Goal: Task Accomplishment & Management: Complete application form

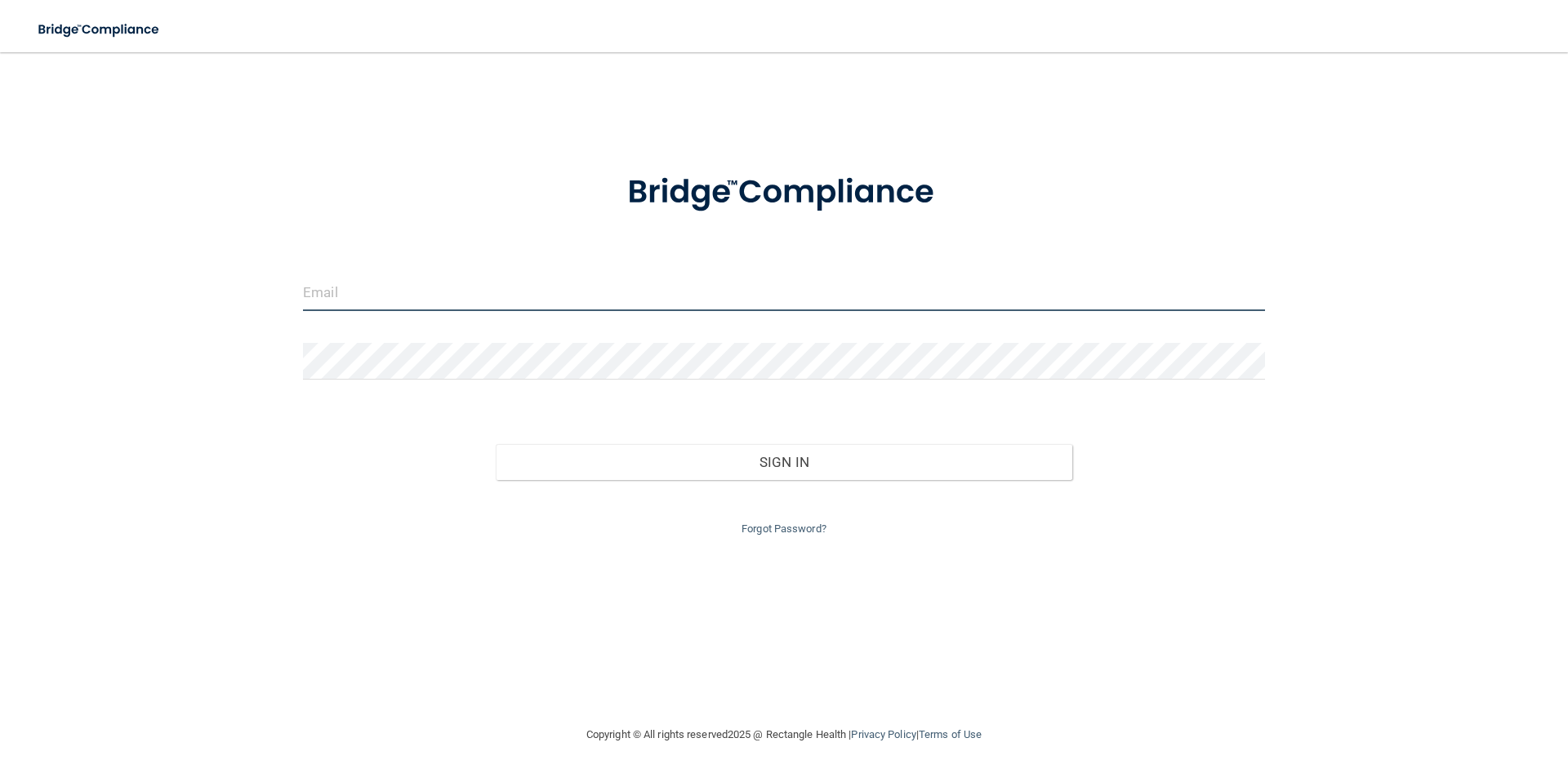
click at [489, 299] on input "email" at bounding box center [784, 293] width 962 height 37
type input "[EMAIL_ADDRESS][DOMAIN_NAME]"
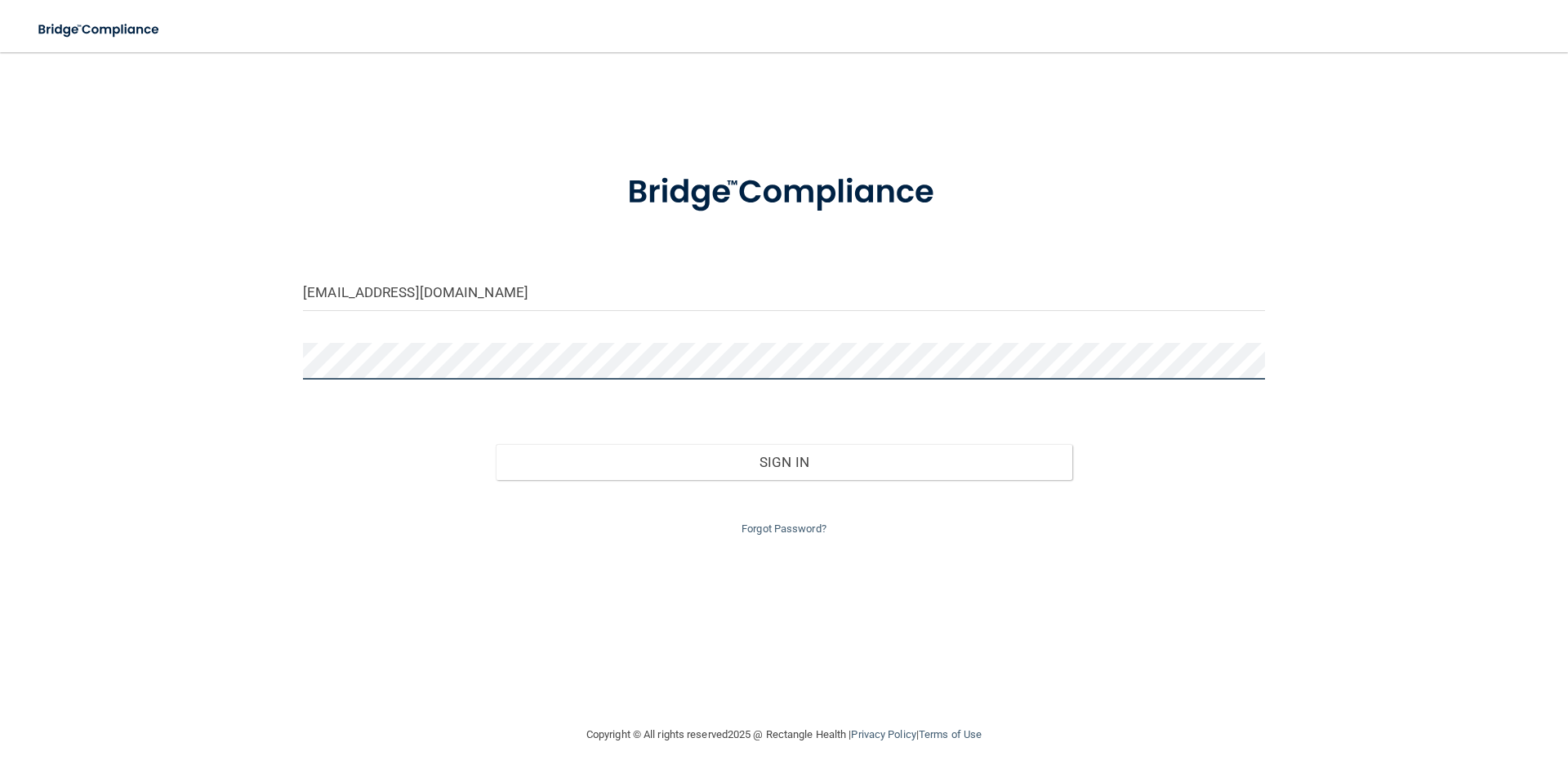
click at [496, 444] on button "Sign In" at bounding box center [784, 462] width 578 height 36
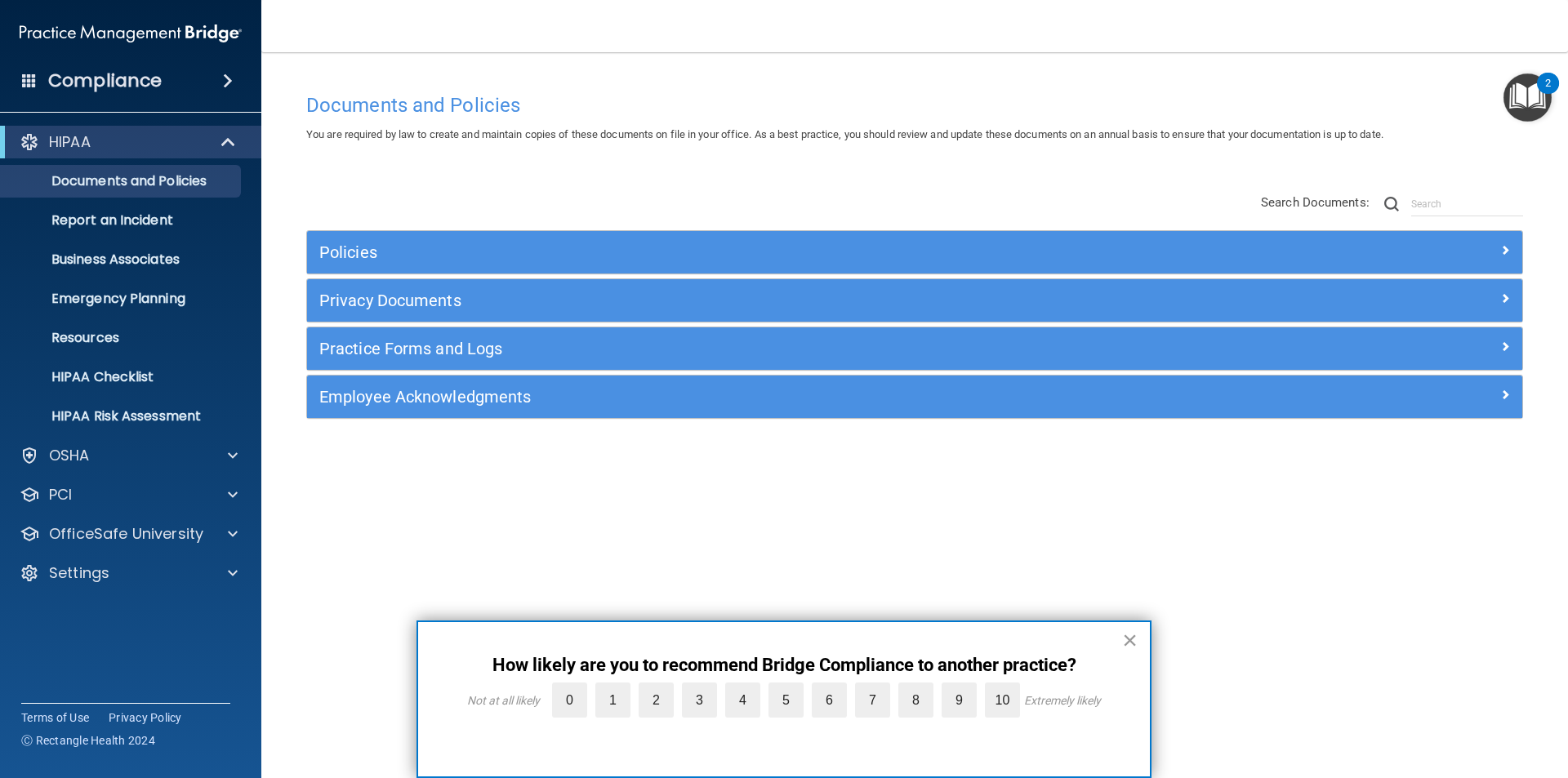
click at [1132, 645] on button "×" at bounding box center [1130, 640] width 16 height 26
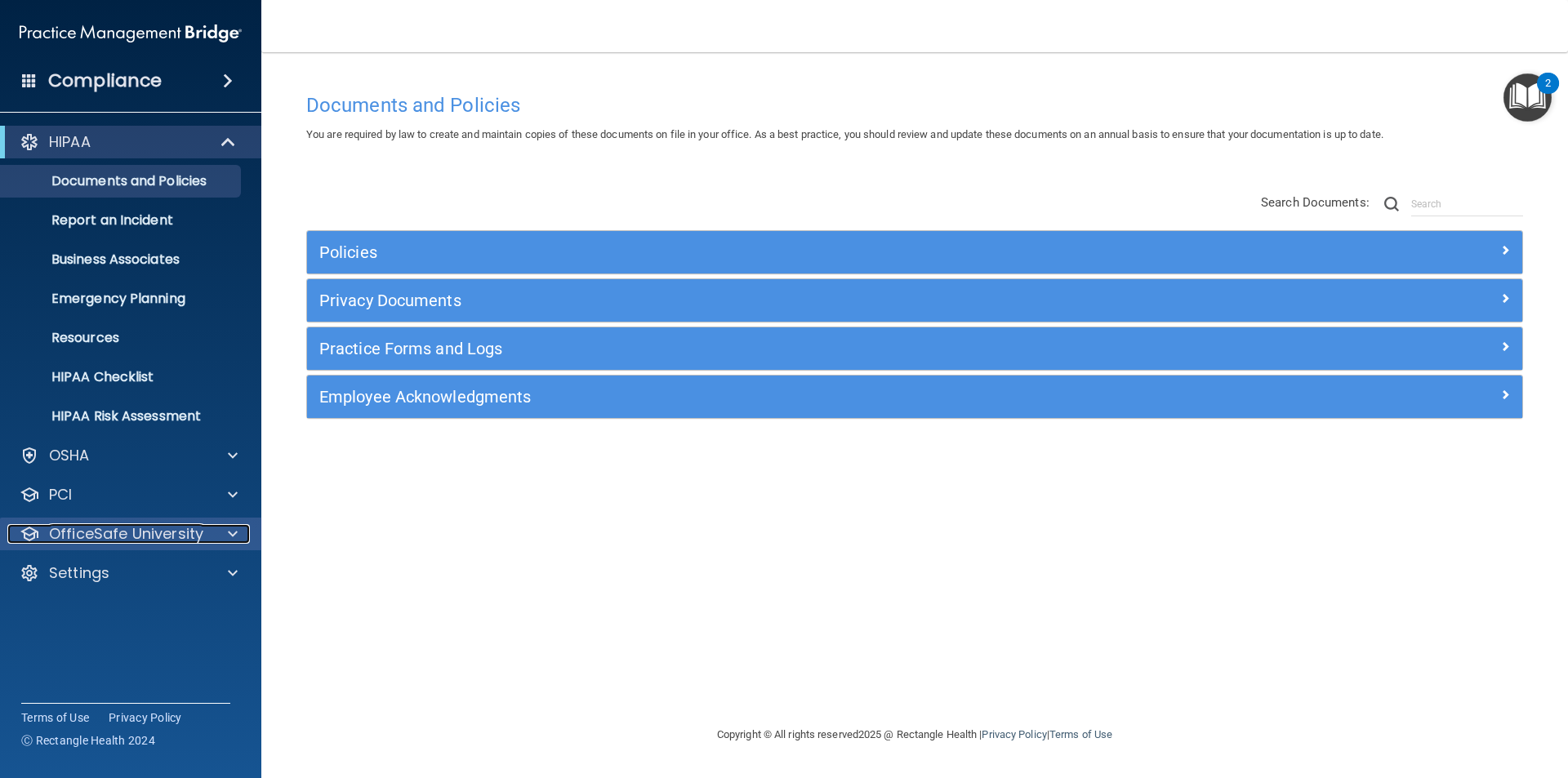
click at [221, 527] on div at bounding box center [231, 534] width 41 height 19
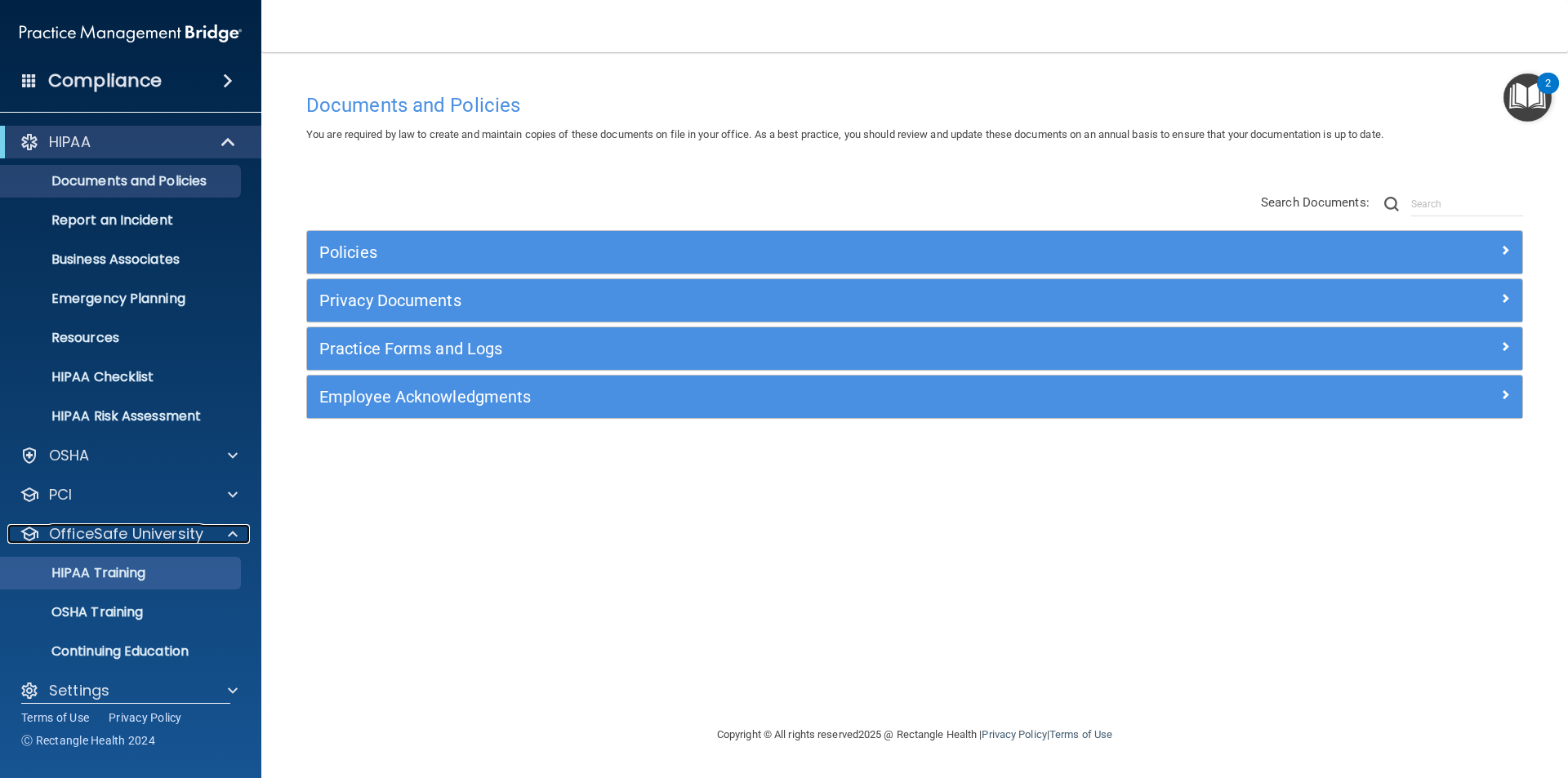
scroll to position [18, 0]
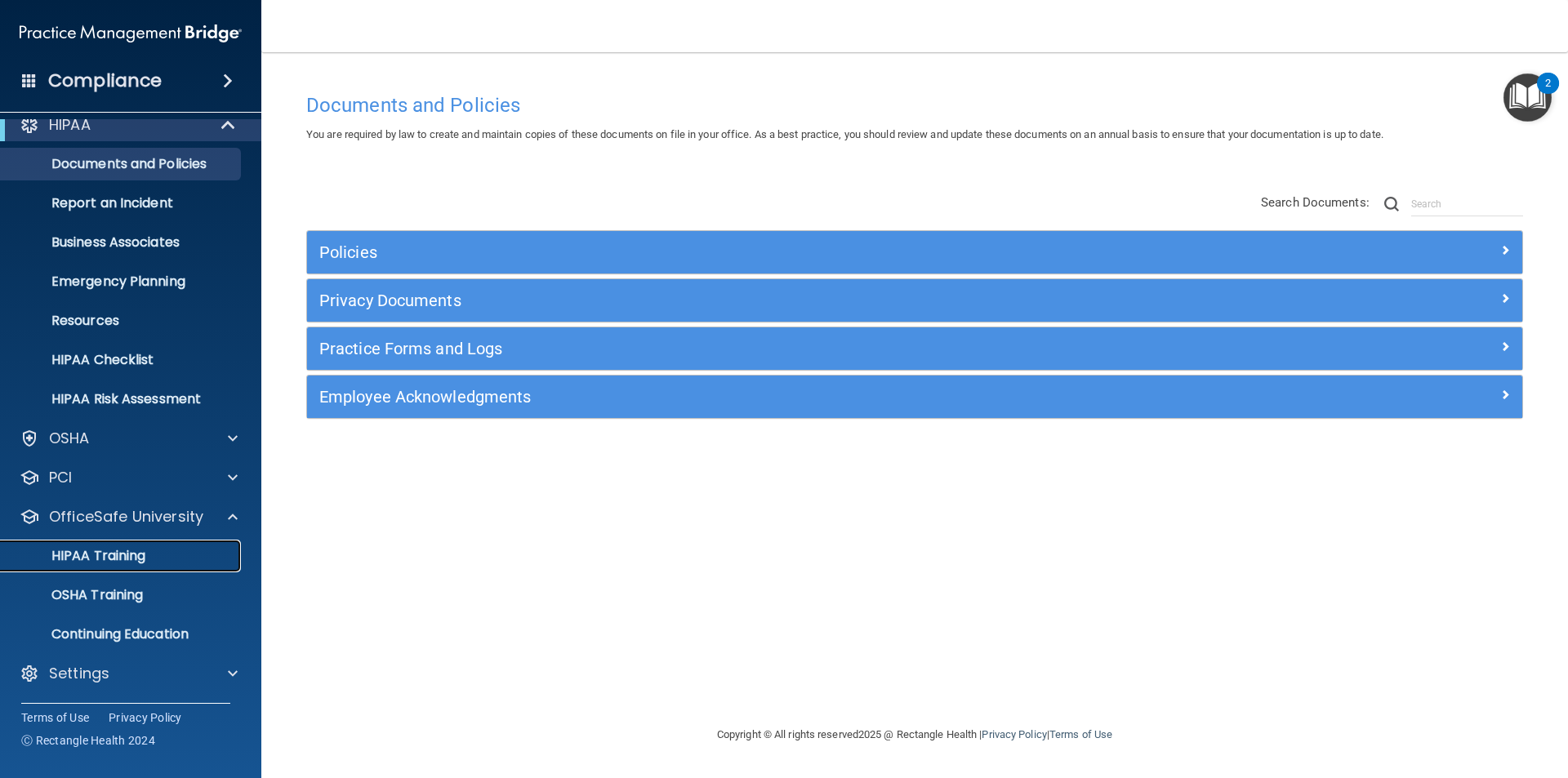
click at [142, 556] on p "HIPAA Training" at bounding box center [78, 555] width 135 height 17
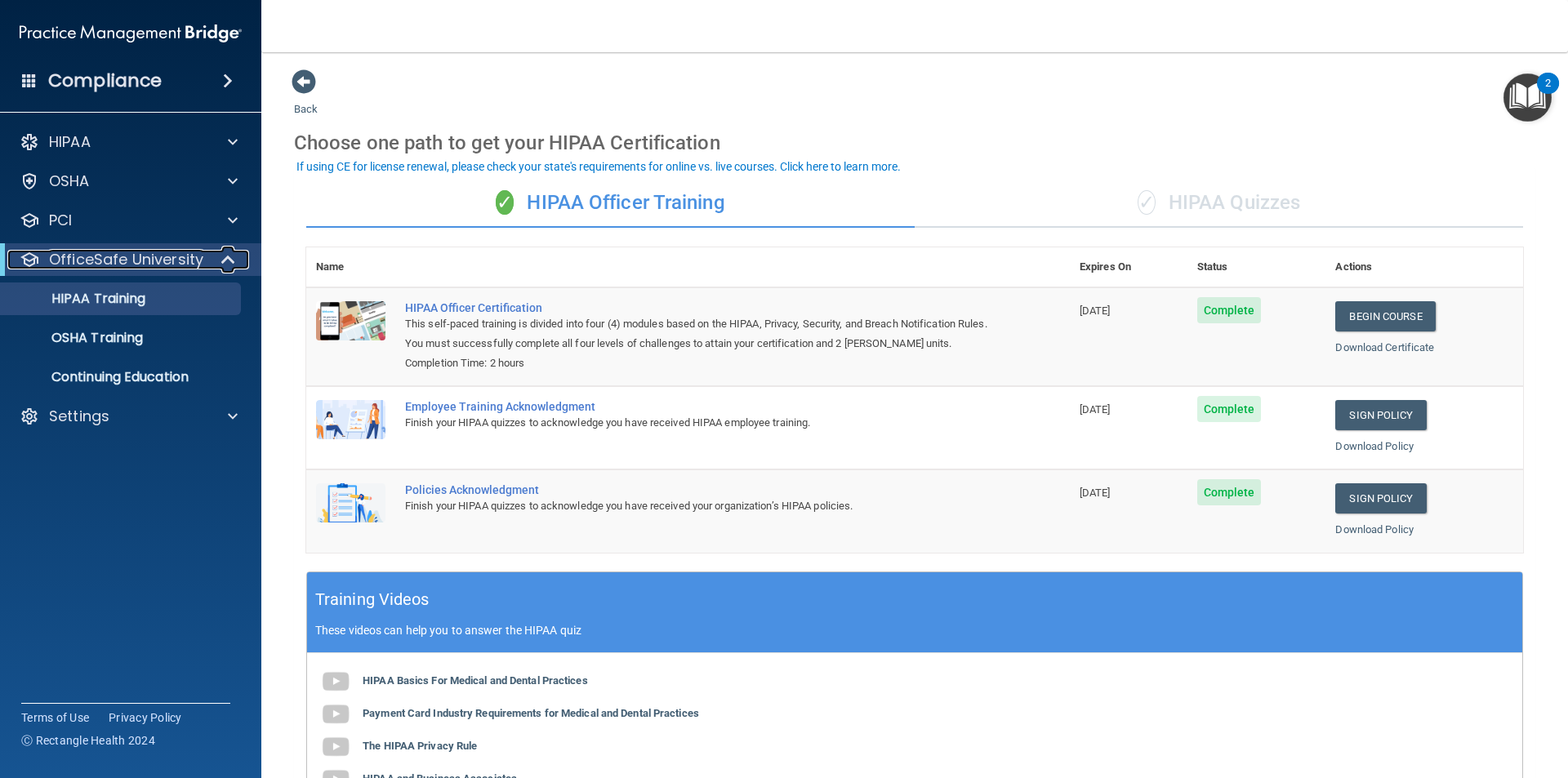
click at [226, 262] on span at bounding box center [230, 259] width 14 height 19
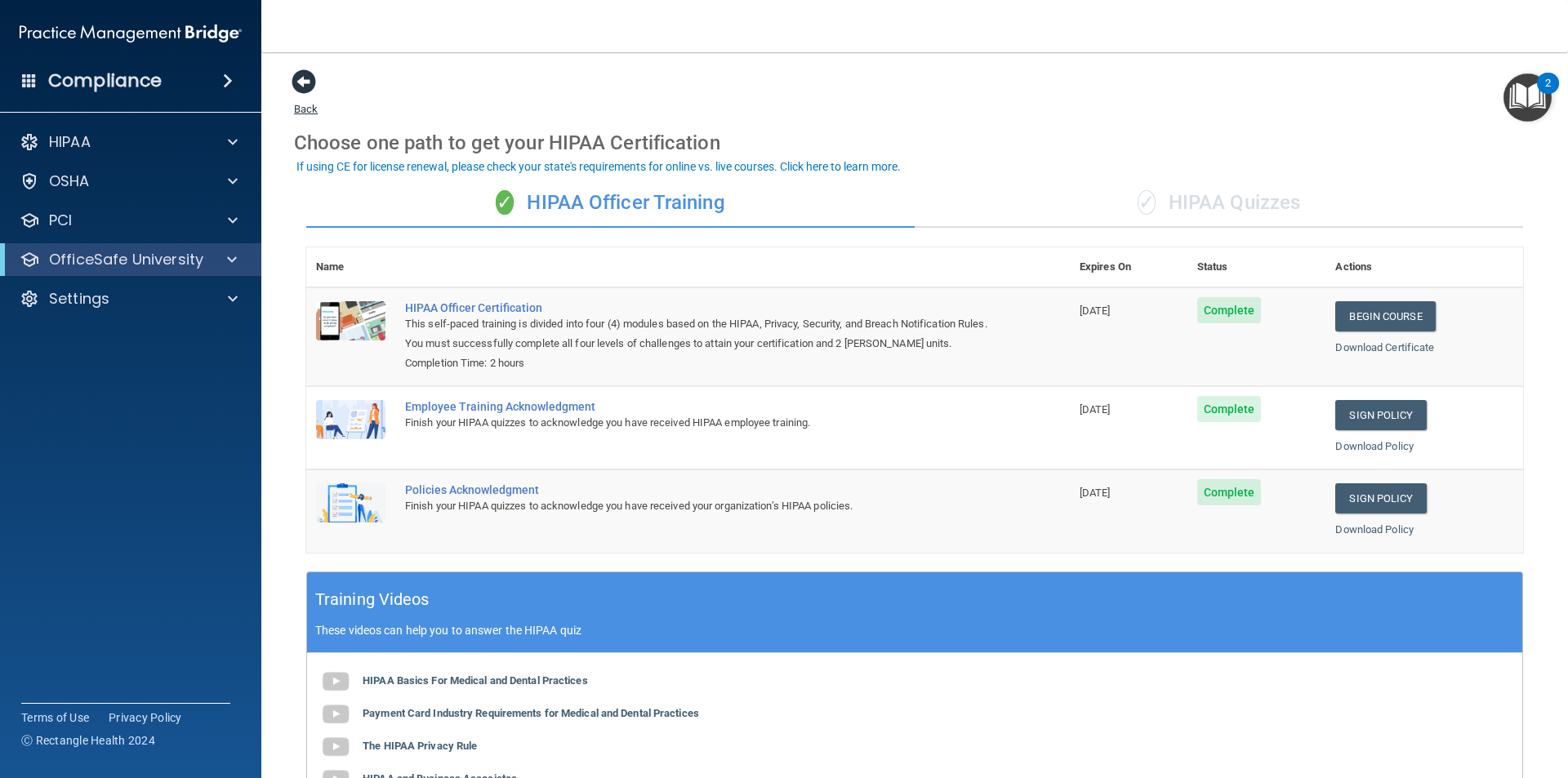
click at [299, 83] on span at bounding box center [304, 81] width 25 height 25
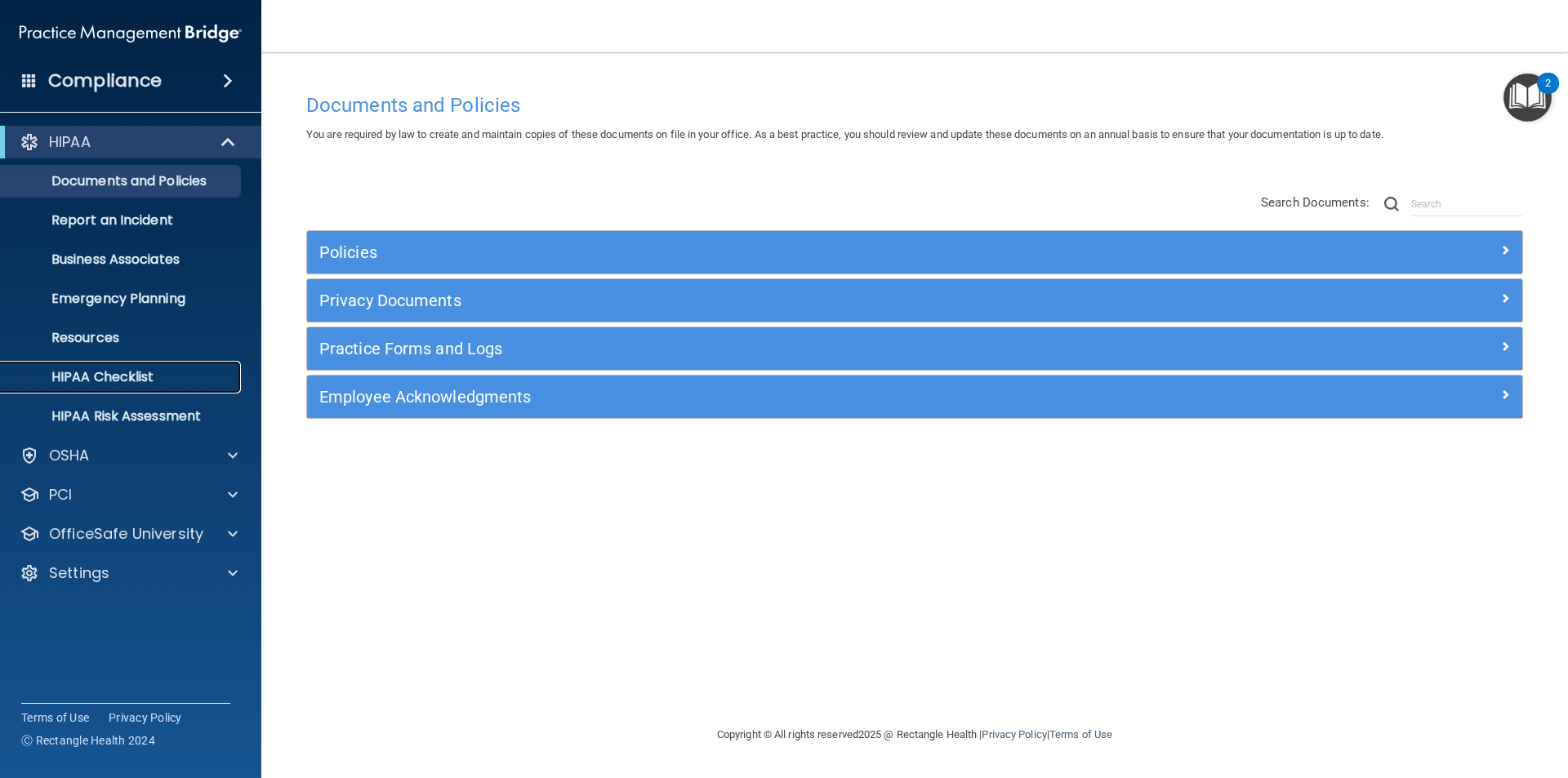
click at [134, 376] on p "HIPAA Checklist" at bounding box center [122, 377] width 223 height 17
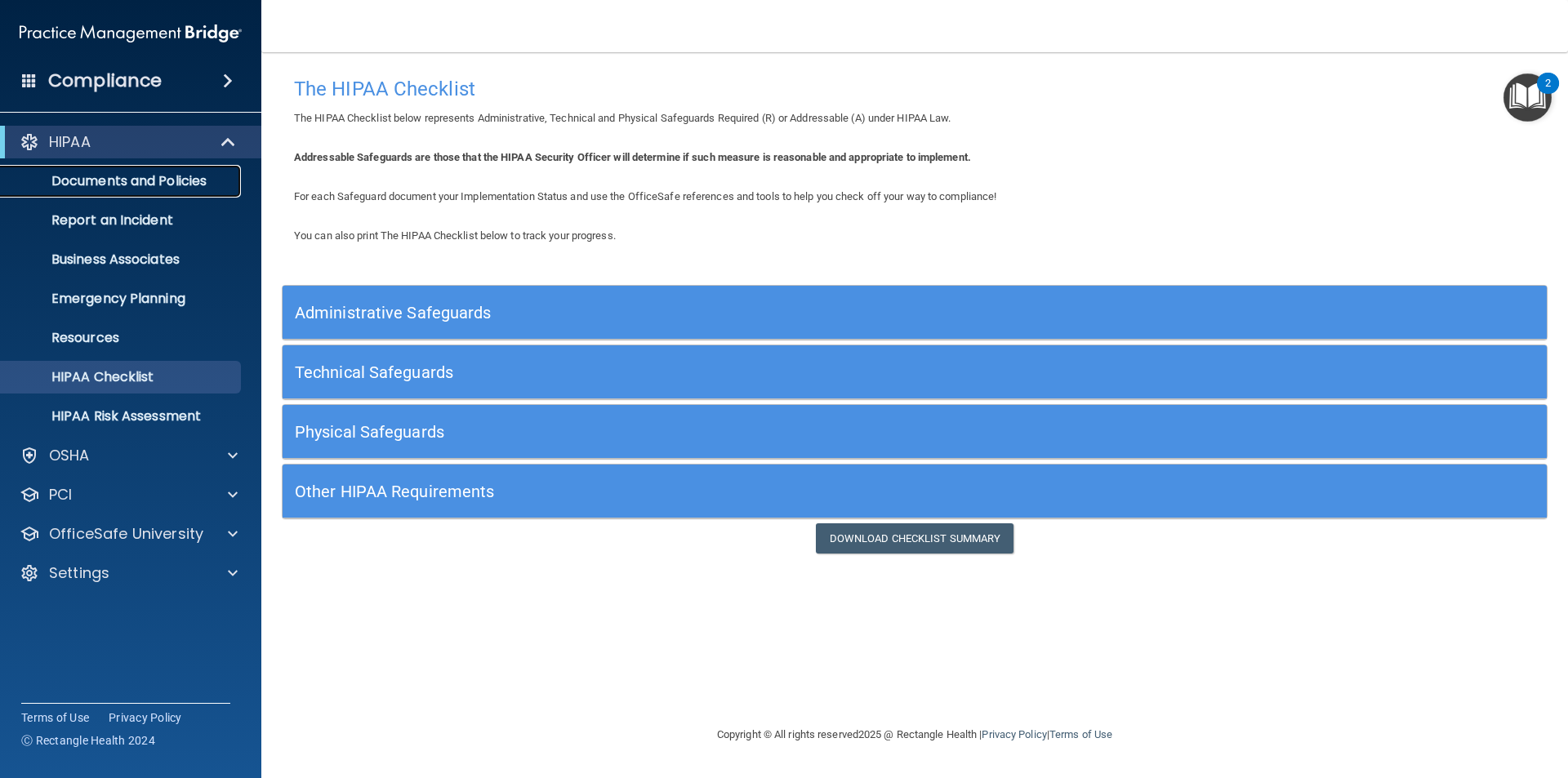
click at [135, 187] on p "Documents and Policies" at bounding box center [122, 181] width 223 height 17
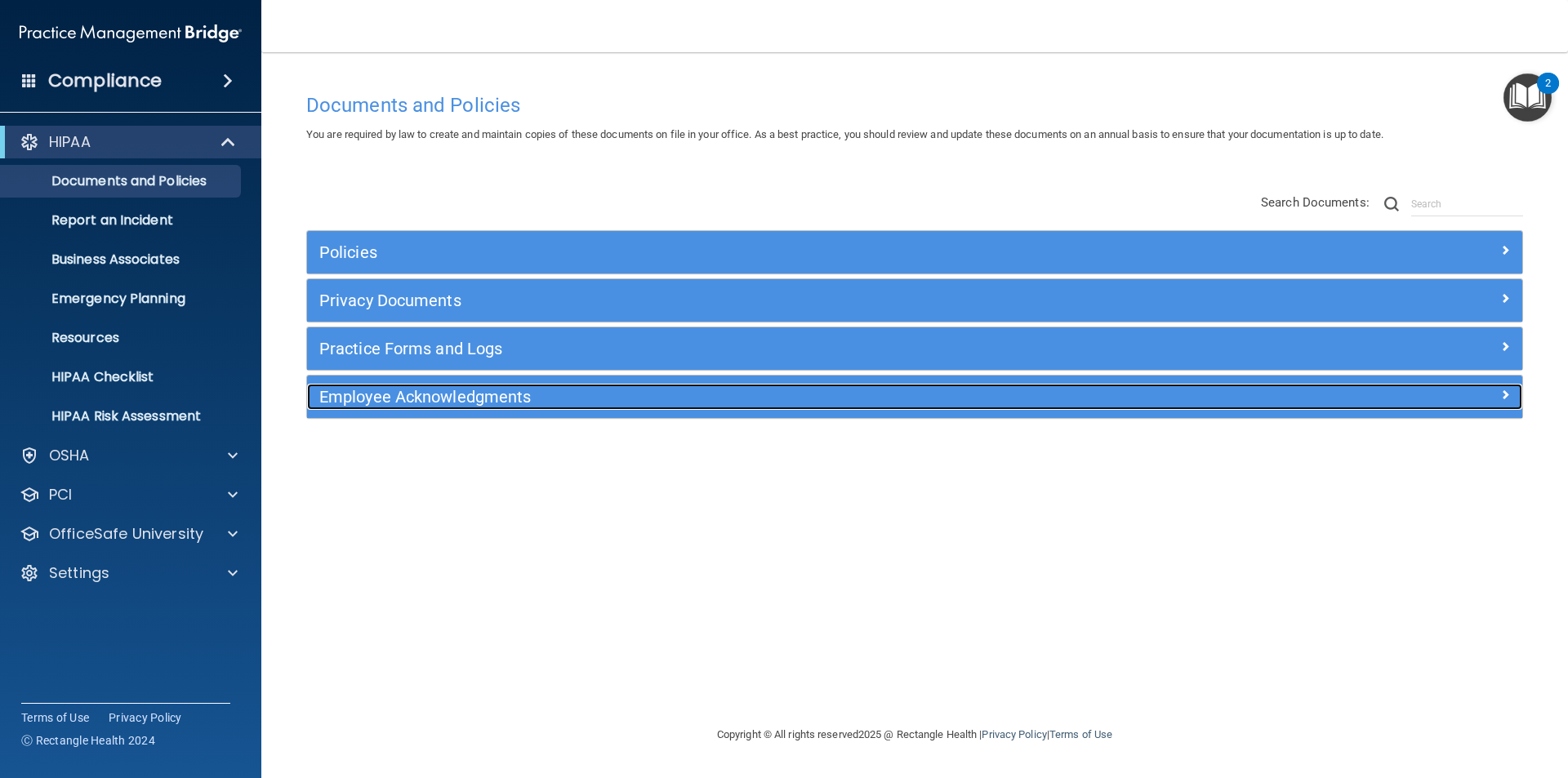
click at [434, 407] on div "Employee Acknowledgments" at bounding box center [763, 397] width 912 height 26
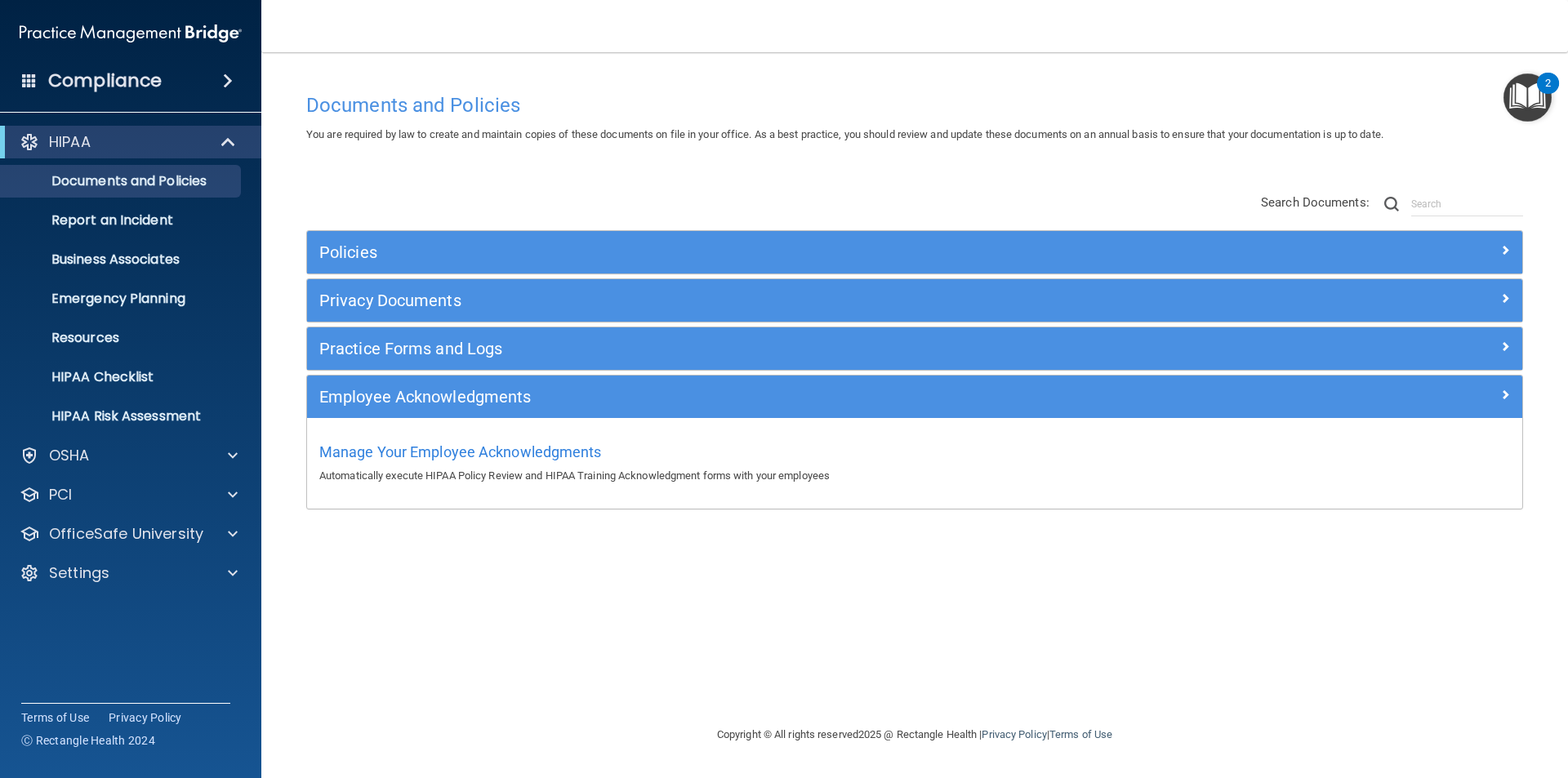
click at [28, 82] on span at bounding box center [29, 80] width 15 height 15
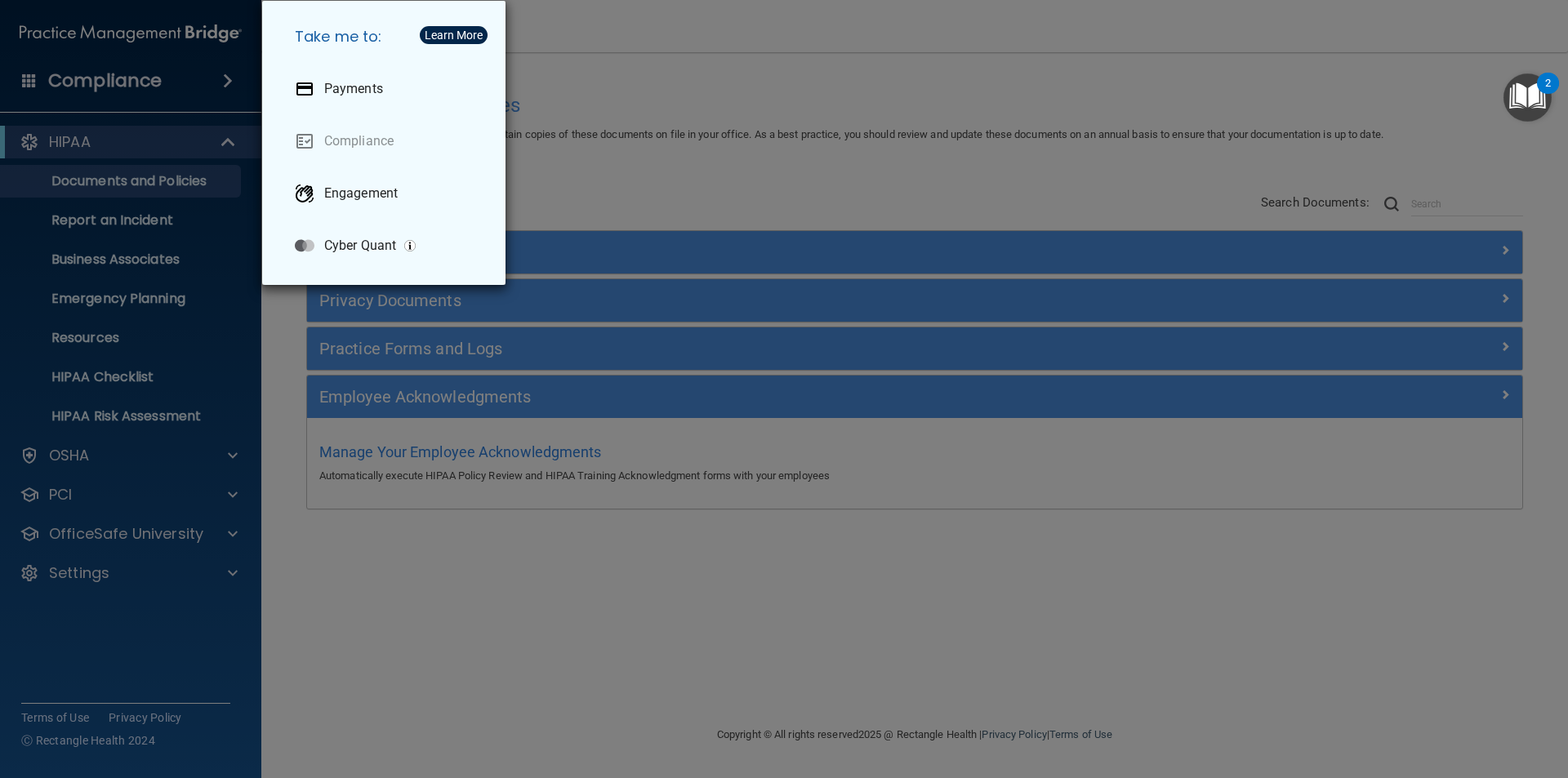
click at [440, 534] on div "Take me to: Payments Compliance Engagement Cyber Quant" at bounding box center [784, 389] width 1568 height 778
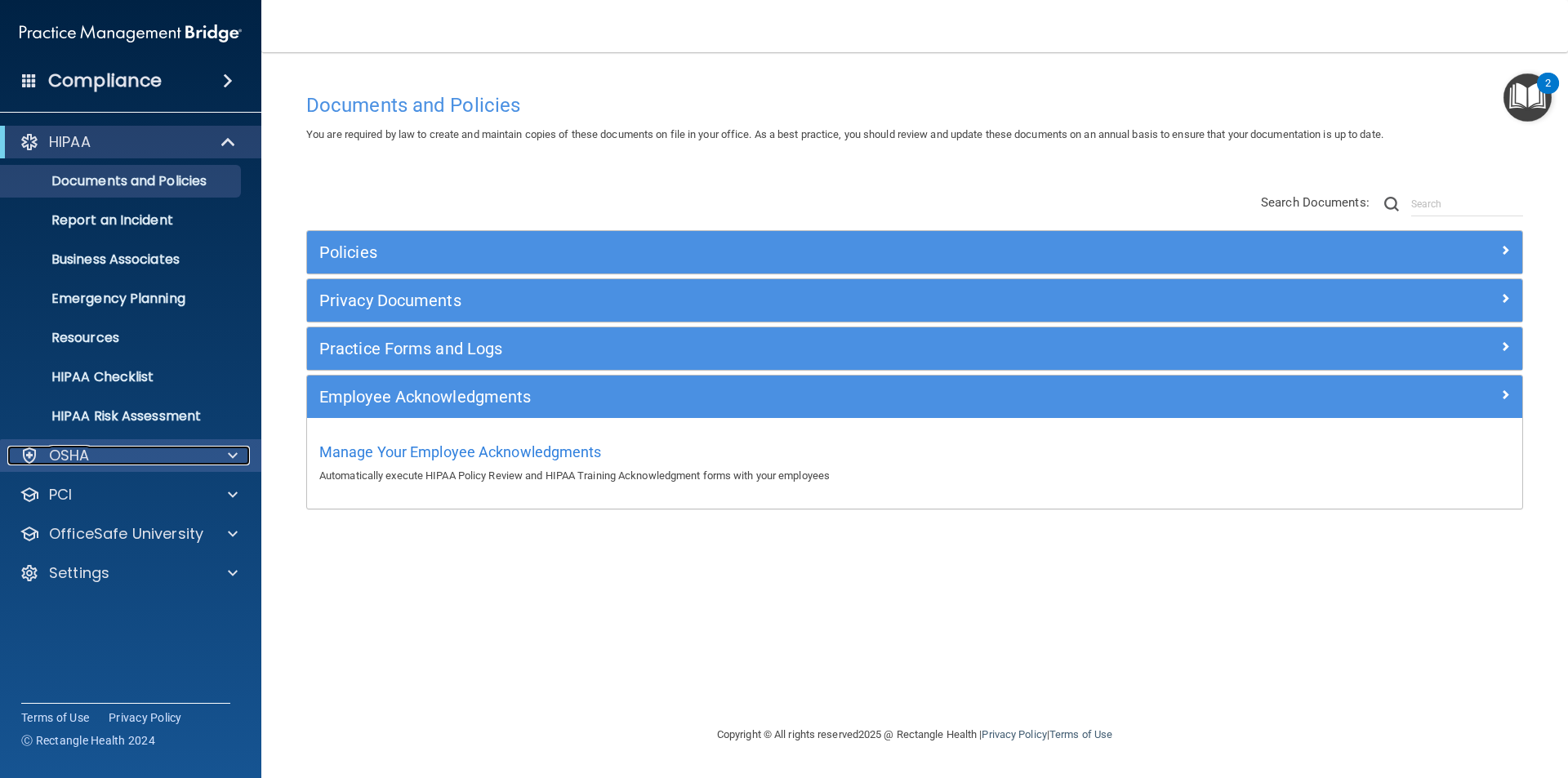
click at [123, 458] on div "OSHA" at bounding box center [108, 456] width 202 height 19
click at [218, 449] on div at bounding box center [231, 456] width 41 height 19
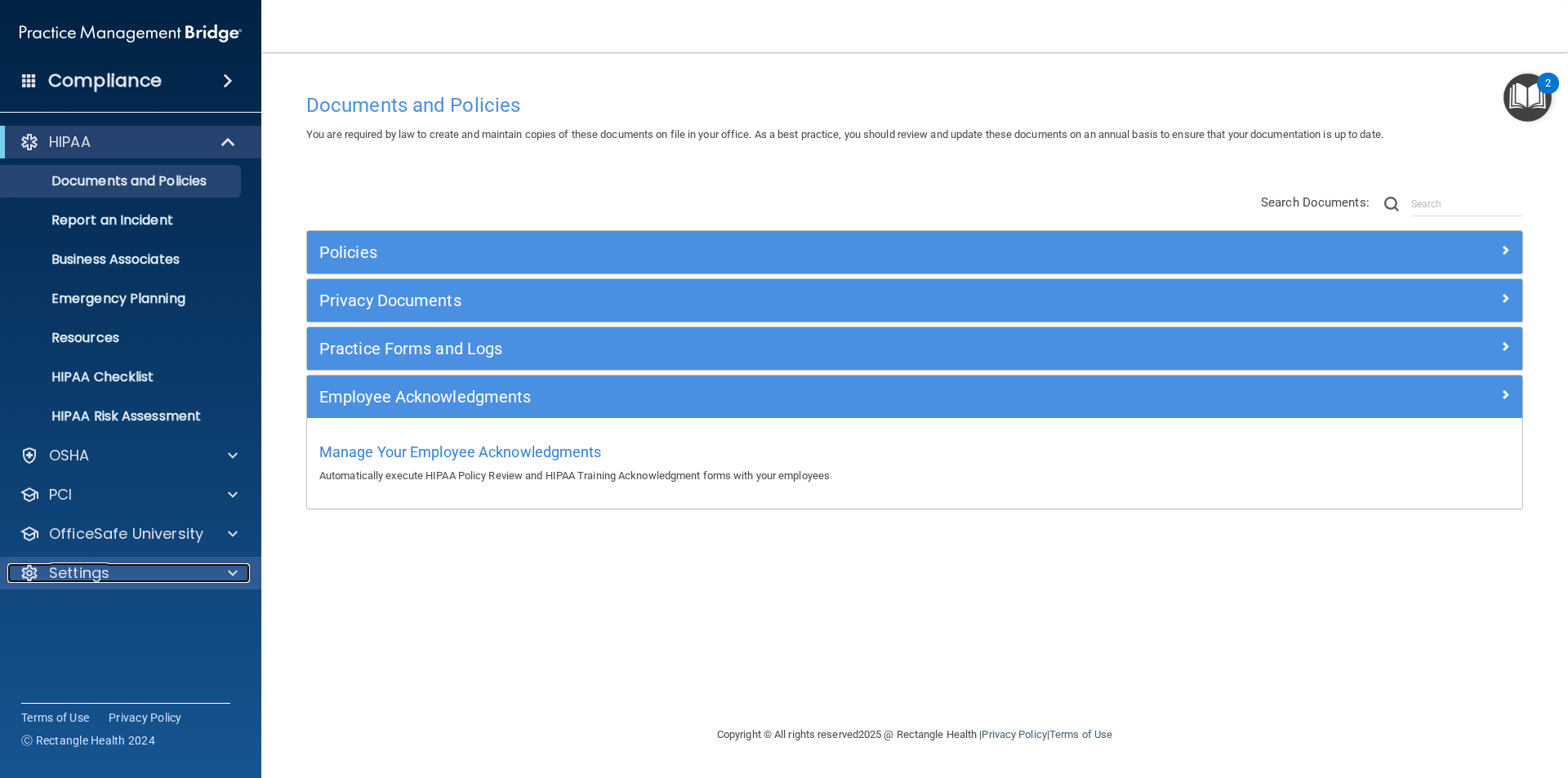
click at [226, 569] on div at bounding box center [231, 573] width 41 height 19
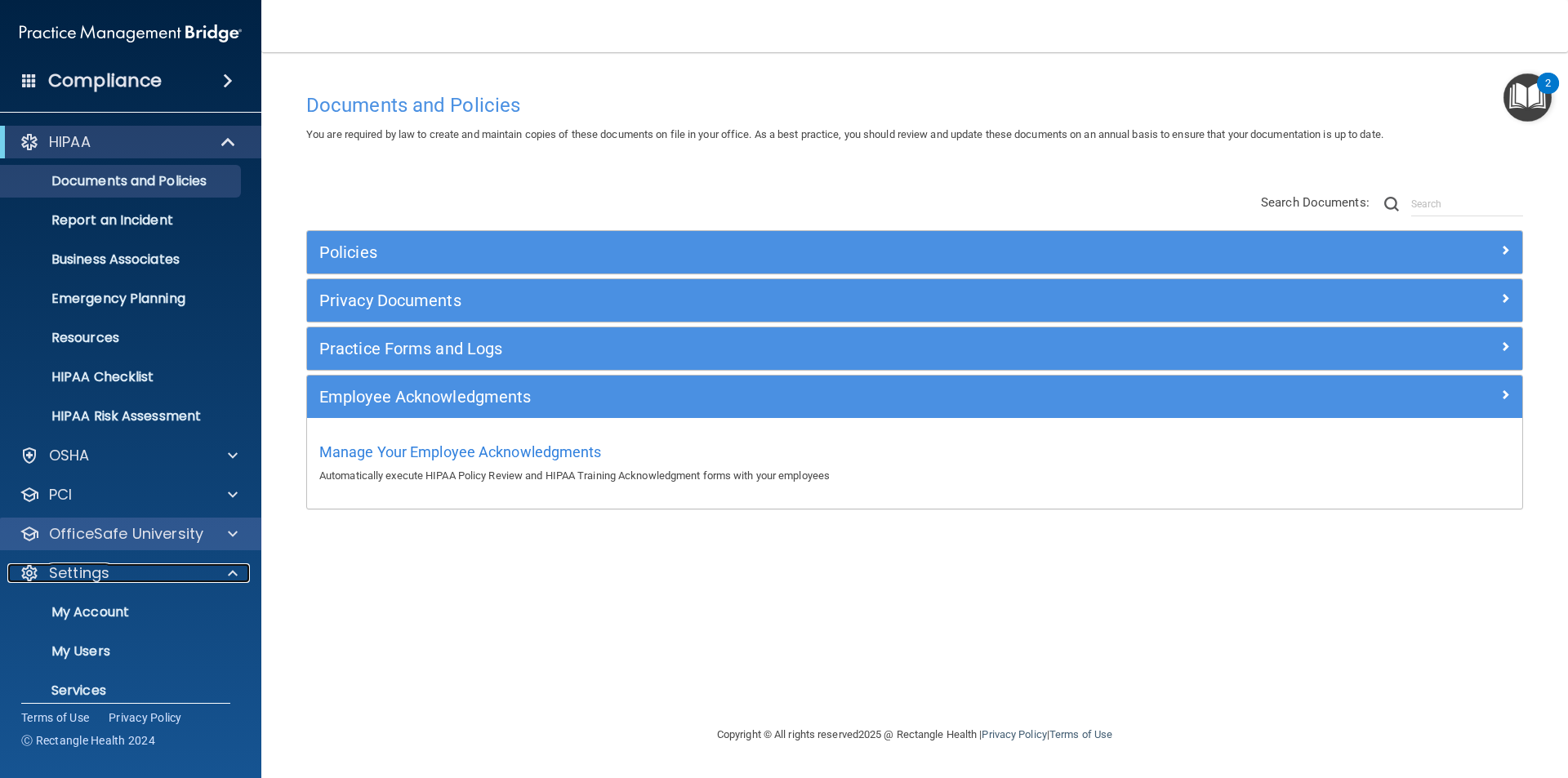
scroll to position [56, 0]
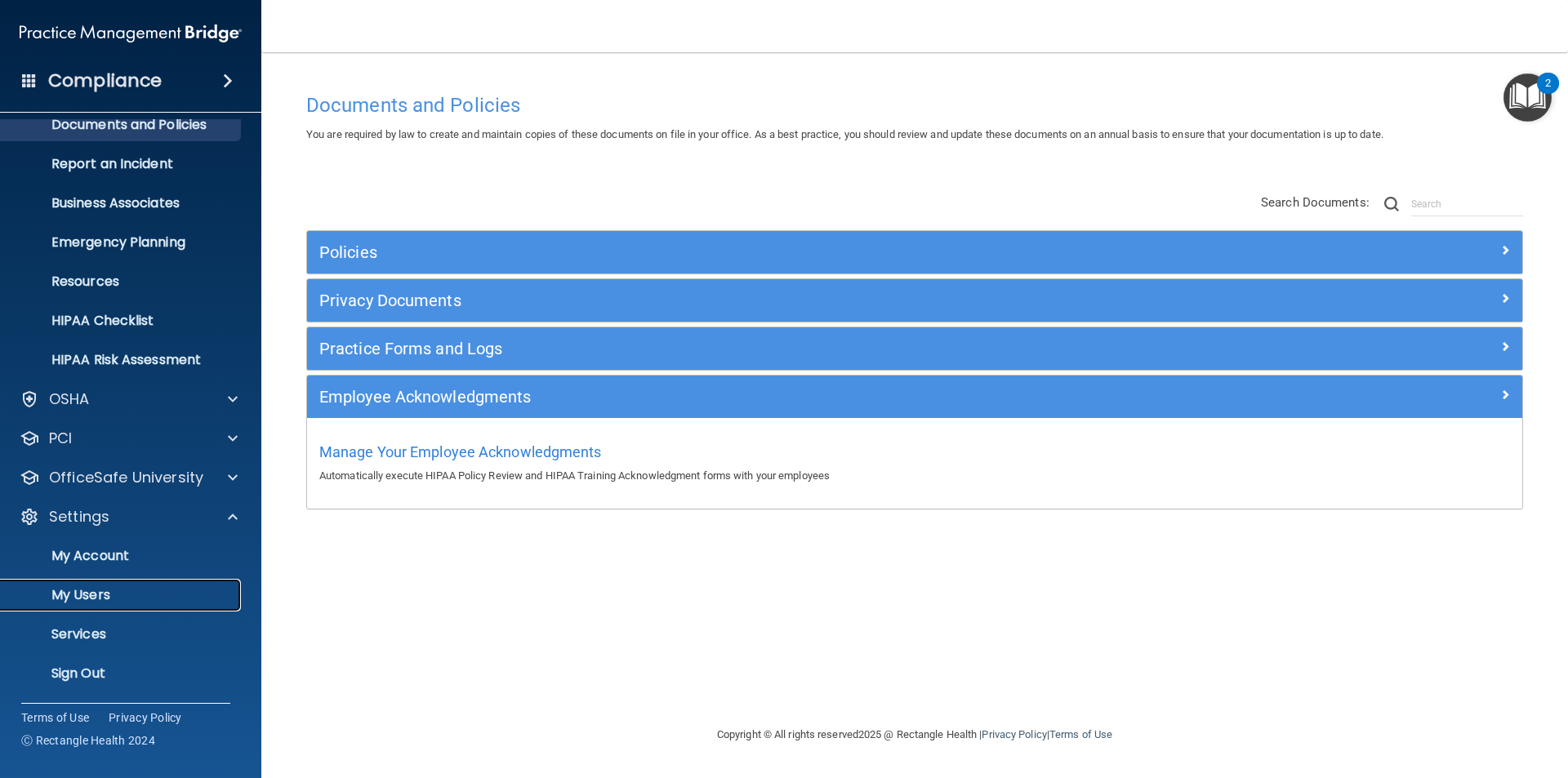
click at [117, 588] on p "My Users" at bounding box center [122, 595] width 223 height 17
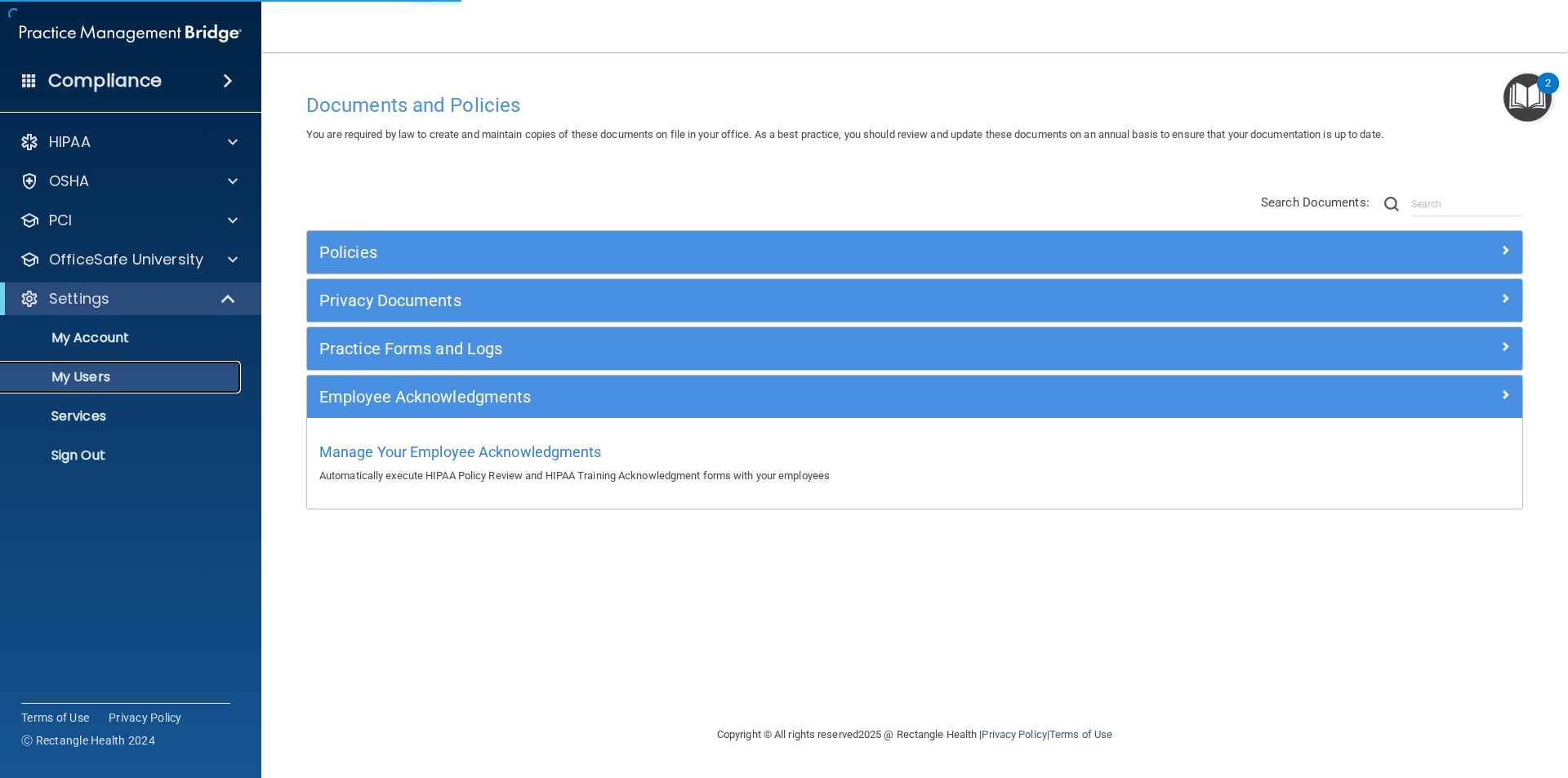
select select "20"
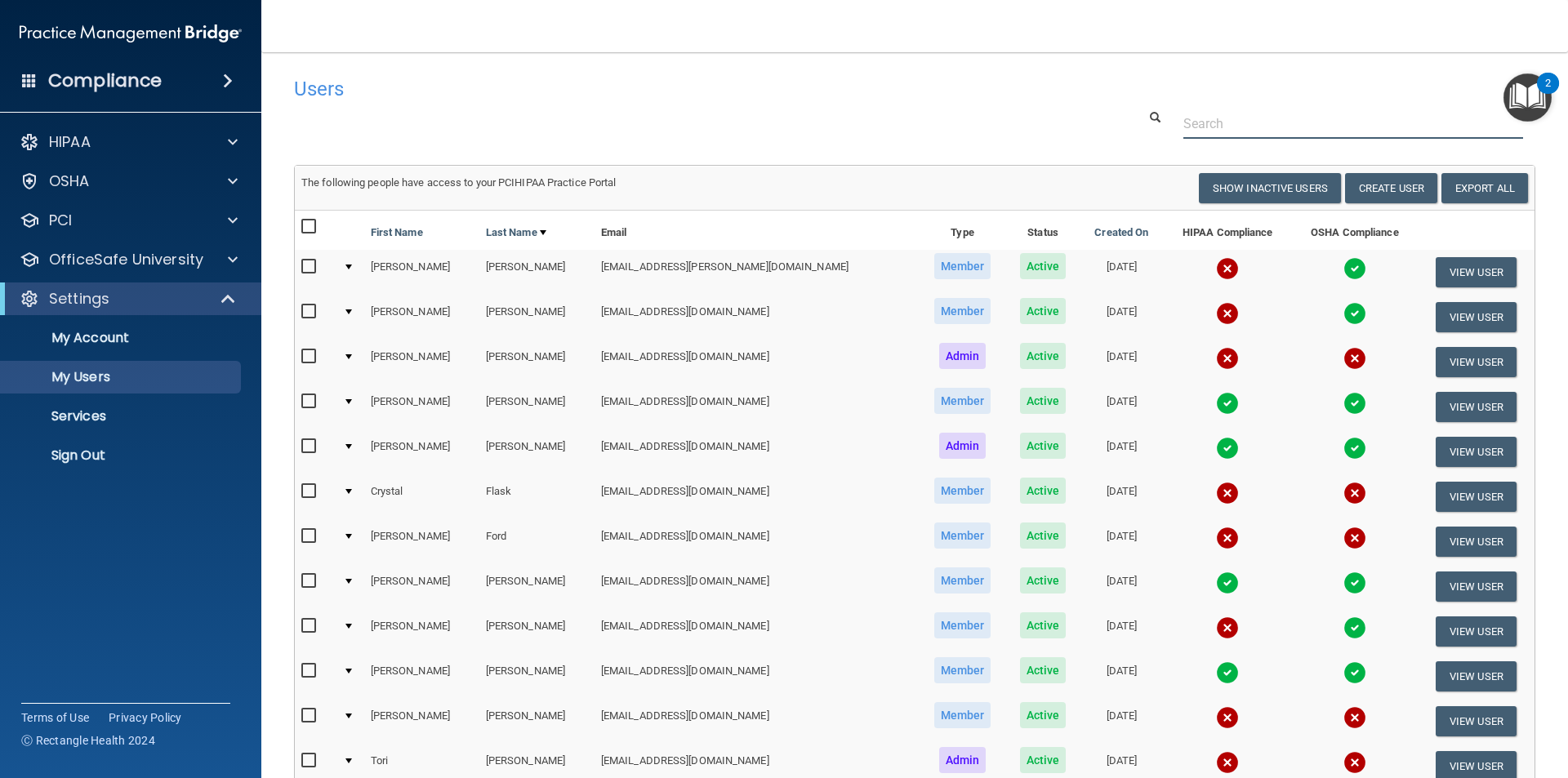
click at [1238, 121] on input "text" at bounding box center [1353, 124] width 340 height 30
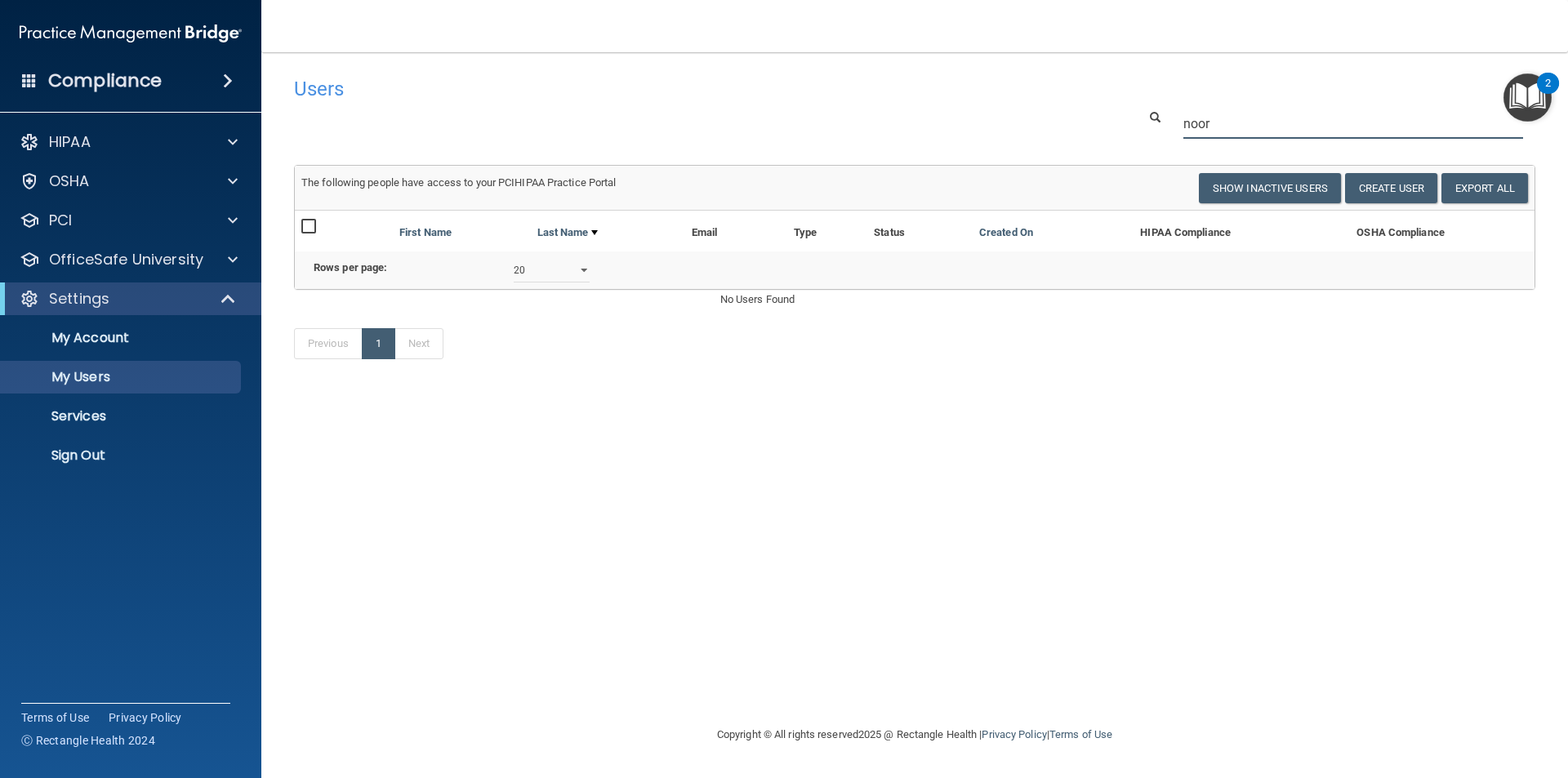
type input "noor"
click at [1128, 452] on div "Users Success! New user created. × Error! The user couldn't be created. × Succe…" at bounding box center [915, 388] width 1242 height 640
drag, startPoint x: 1231, startPoint y: 129, endPoint x: 1181, endPoint y: 144, distance: 52.2
click at [1181, 144] on div "Users Success! New user created. × Error! The user couldn't be created. × Succe…" at bounding box center [915, 226] width 1242 height 316
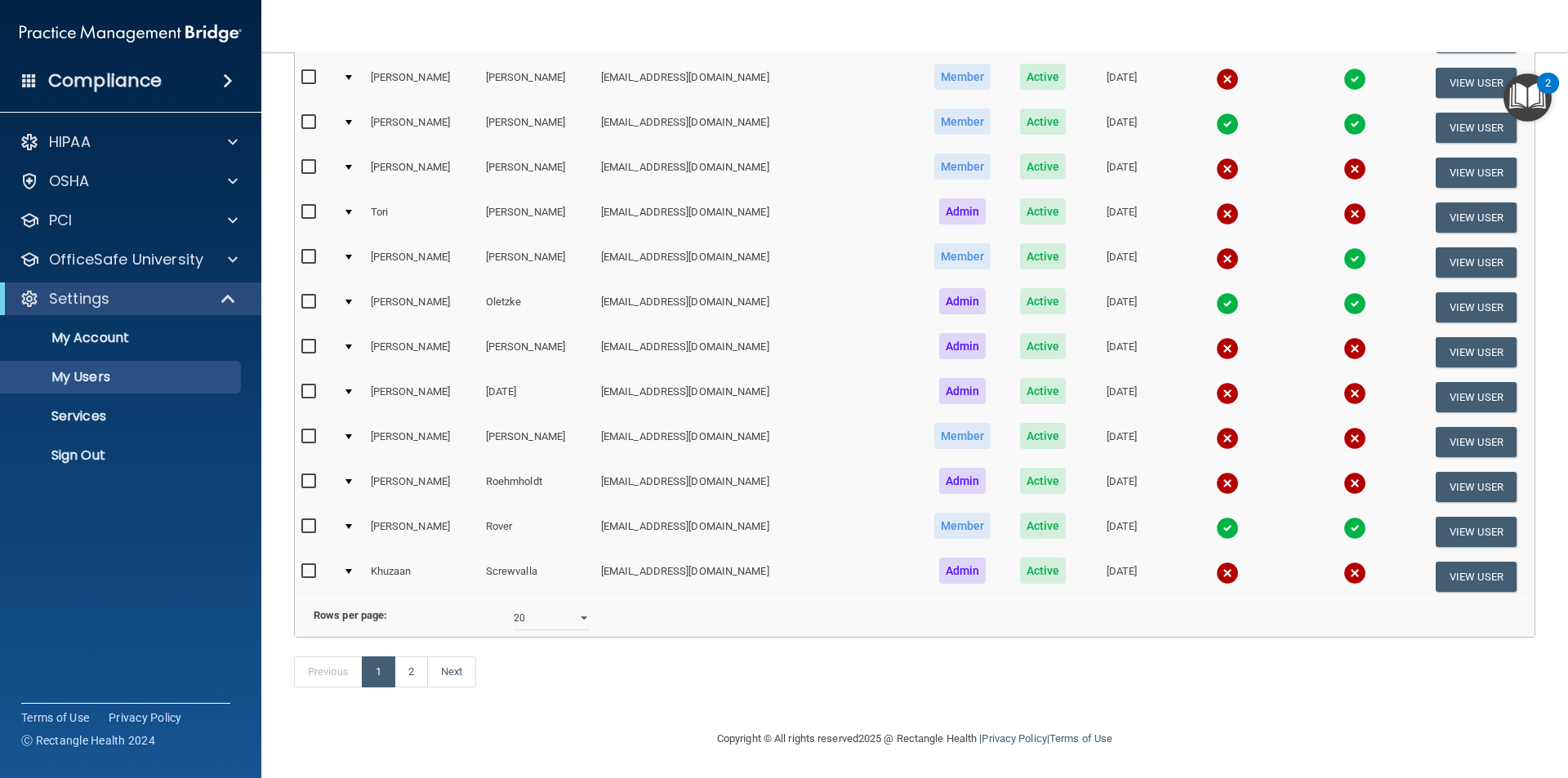
scroll to position [573, 0]
click at [406, 680] on link "2" at bounding box center [411, 671] width 33 height 31
select select "20"
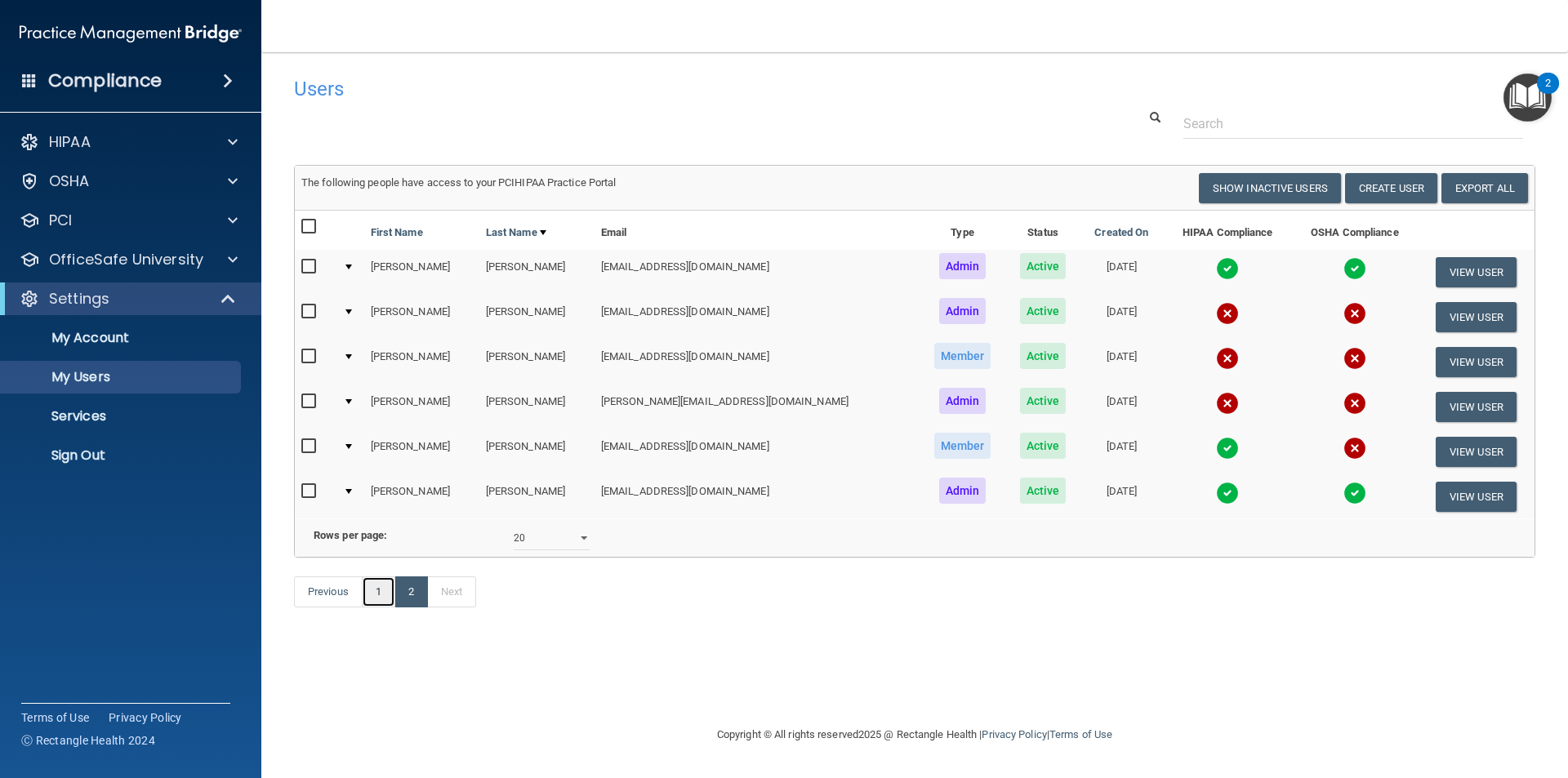
click at [384, 607] on link "1" at bounding box center [379, 591] width 33 height 31
select select "20"
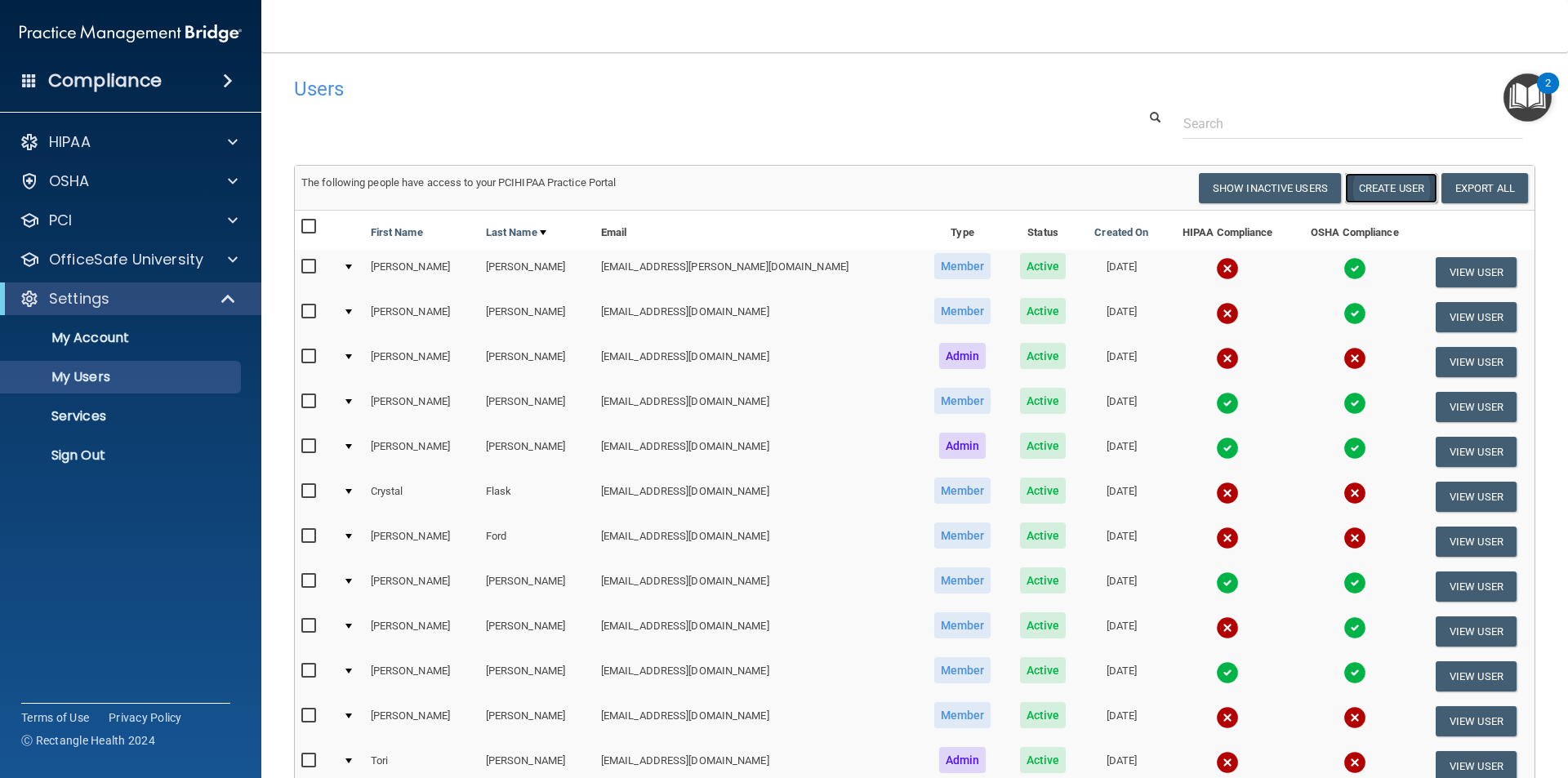
click at [1384, 195] on button "Create User" at bounding box center [1391, 188] width 92 height 30
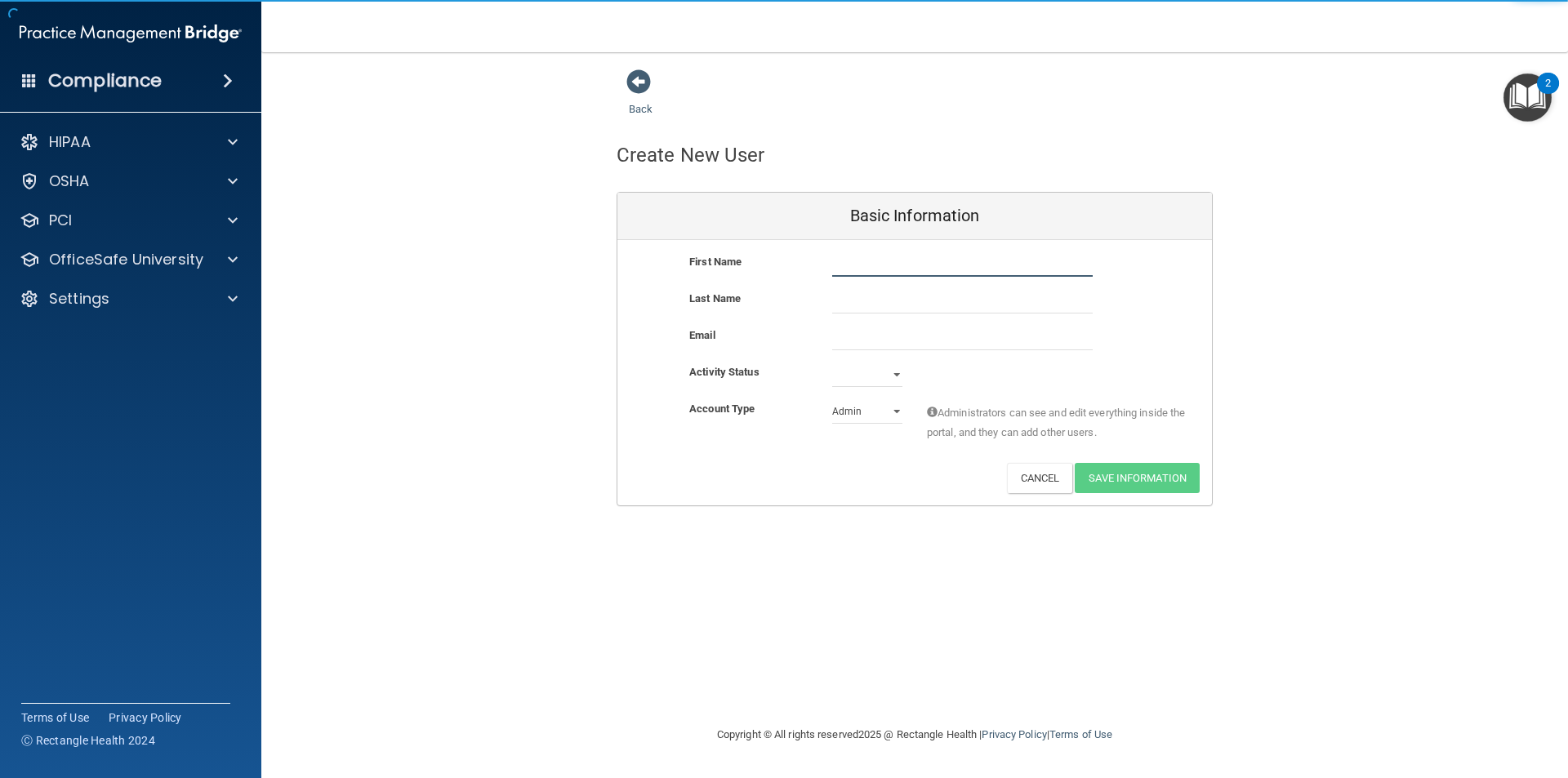
click at [883, 268] on input "text" at bounding box center [962, 265] width 260 height 25
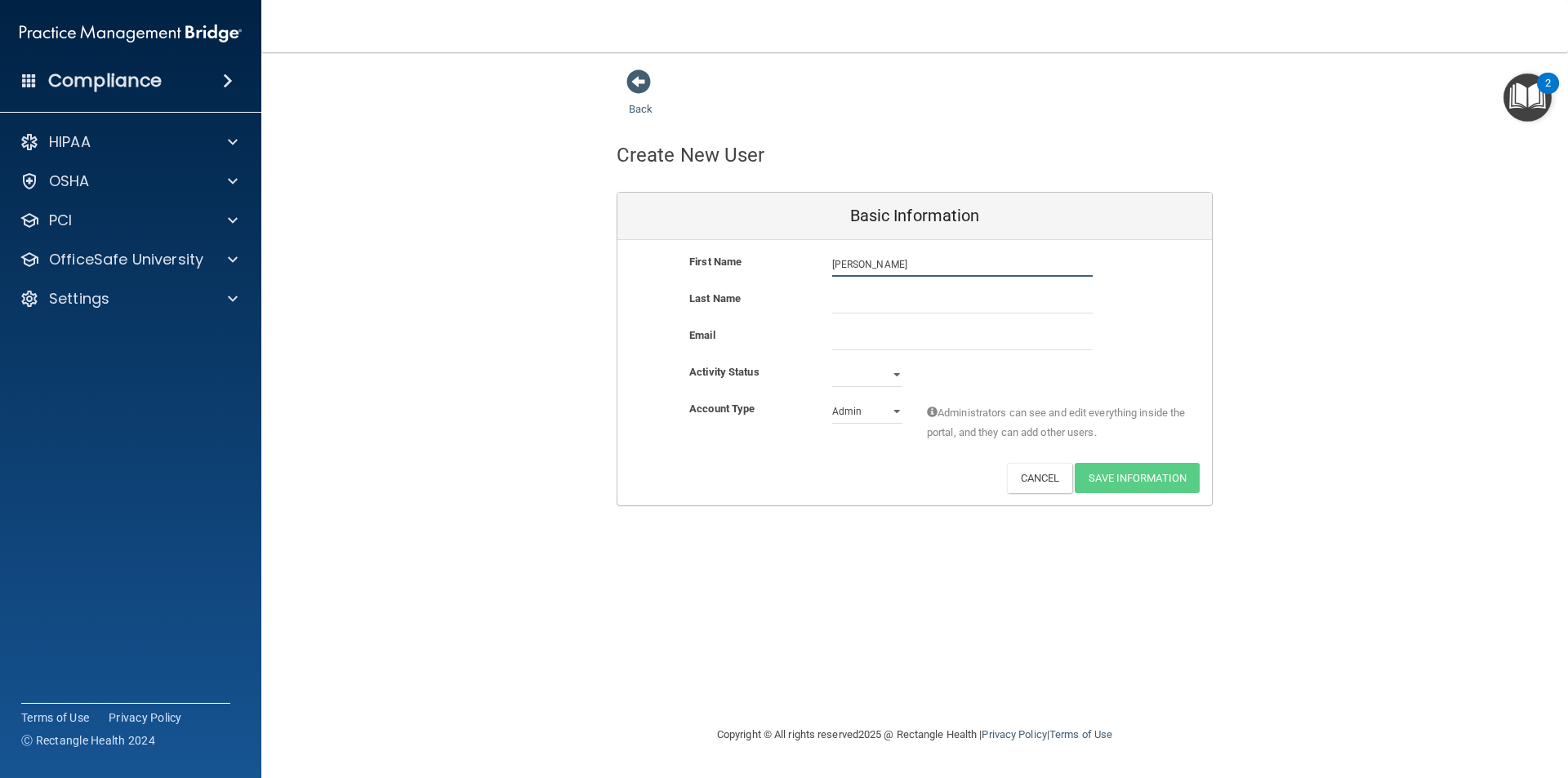
type input "[PERSON_NAME]"
click at [907, 315] on div "Last Name" at bounding box center [915, 308] width 594 height 37
click at [911, 305] on input "text" at bounding box center [962, 301] width 260 height 25
type input "Noor"
click at [886, 330] on input "email" at bounding box center [962, 338] width 260 height 25
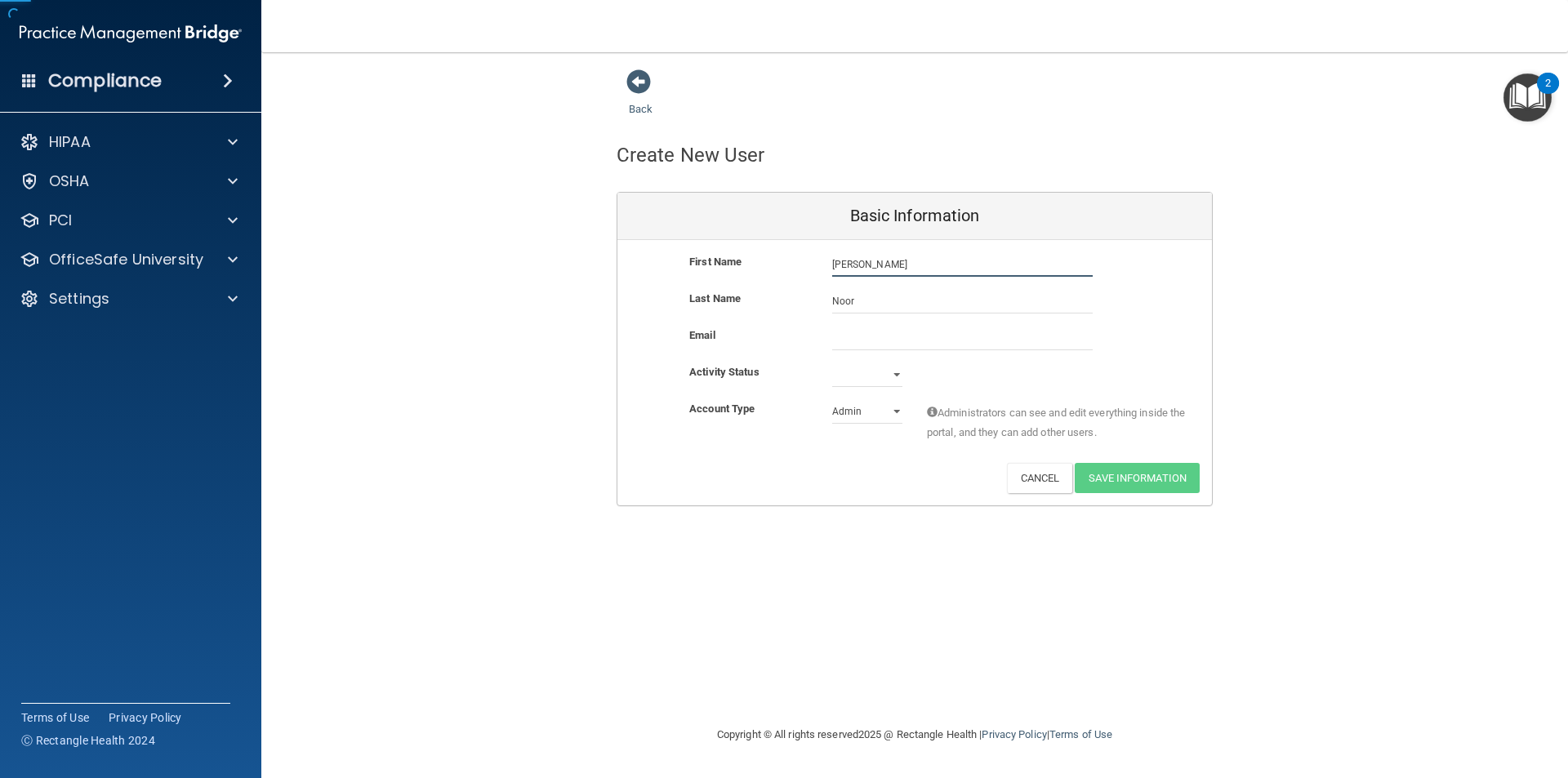
drag, startPoint x: 907, startPoint y: 273, endPoint x: 739, endPoint y: 288, distance: 168.7
click at [739, 288] on div "First Name [PERSON_NAME]" at bounding box center [915, 271] width 594 height 37
type input "Noor"
type input "[PERSON_NAME]"
click at [857, 336] on input "email" at bounding box center [962, 338] width 260 height 25
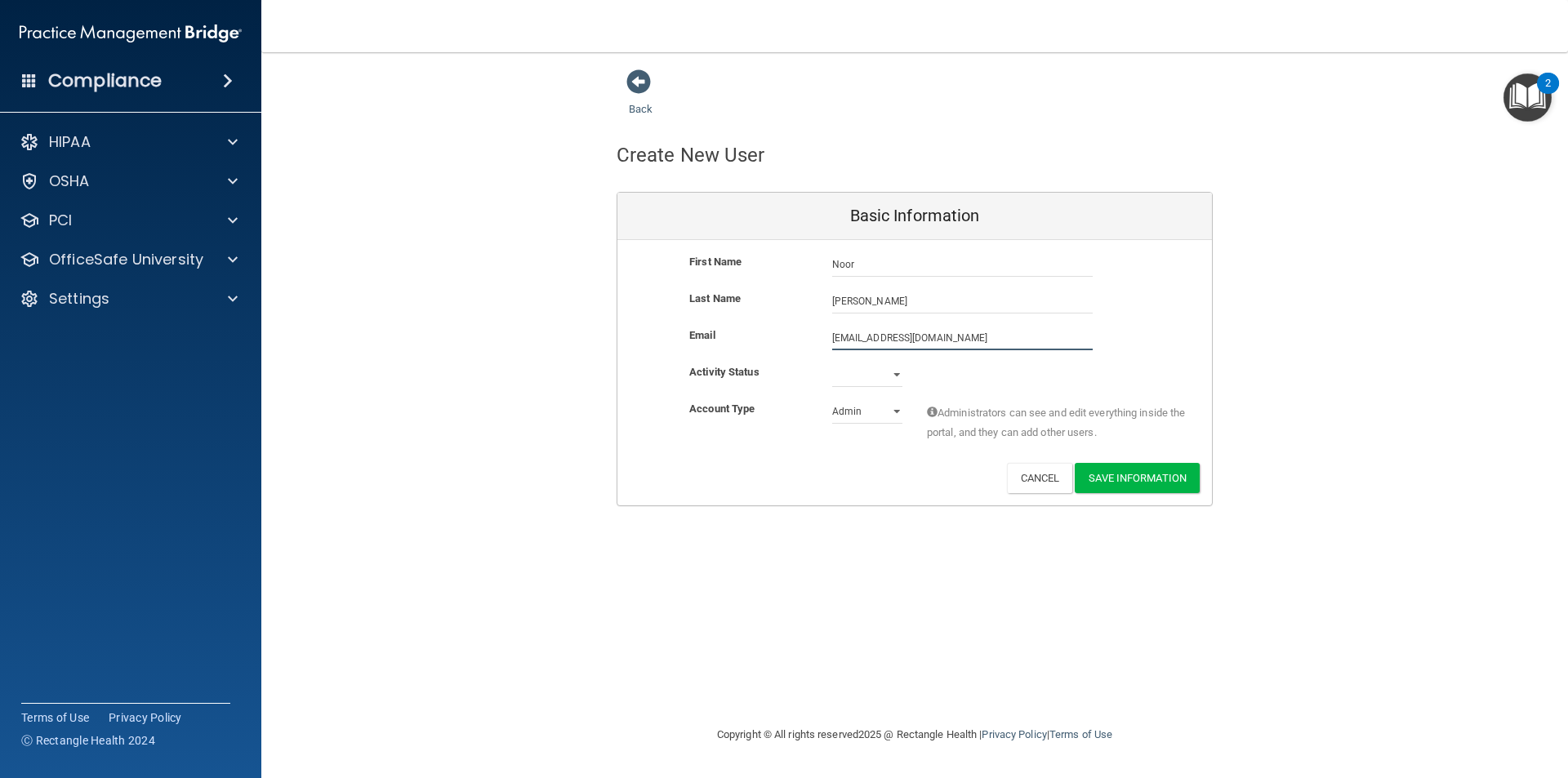
type input "[EMAIL_ADDRESS][DOMAIN_NAME]"
click at [883, 378] on select "Active Inactive" at bounding box center [868, 378] width 70 height 25
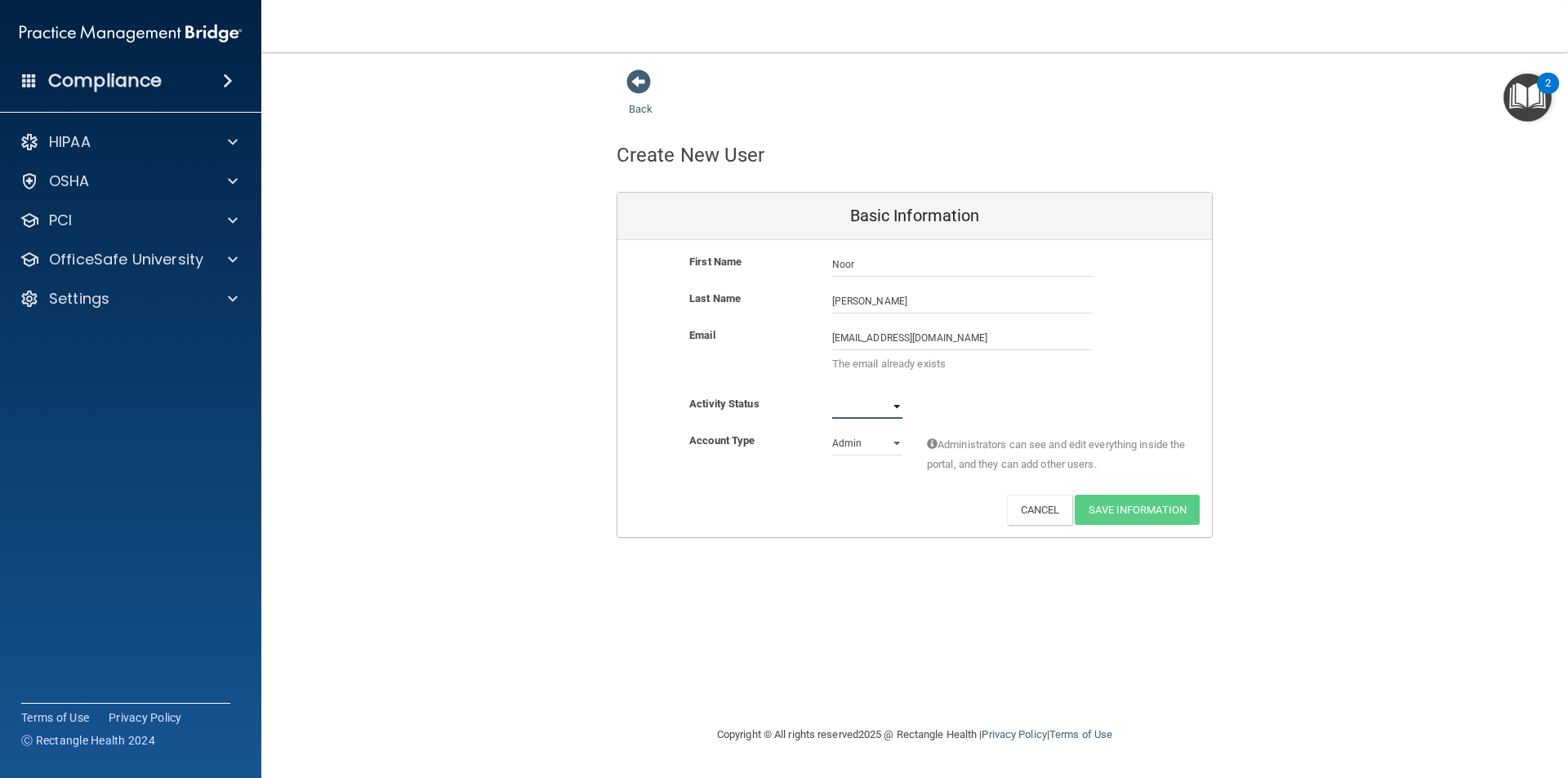
select select "active"
click at [833, 394] on select "Active Inactive" at bounding box center [868, 407] width 70 height 25
click at [862, 446] on select "Admin Member" at bounding box center [868, 443] width 70 height 25
select select "practice_member"
click at [833, 431] on select "Admin Member" at bounding box center [868, 443] width 70 height 25
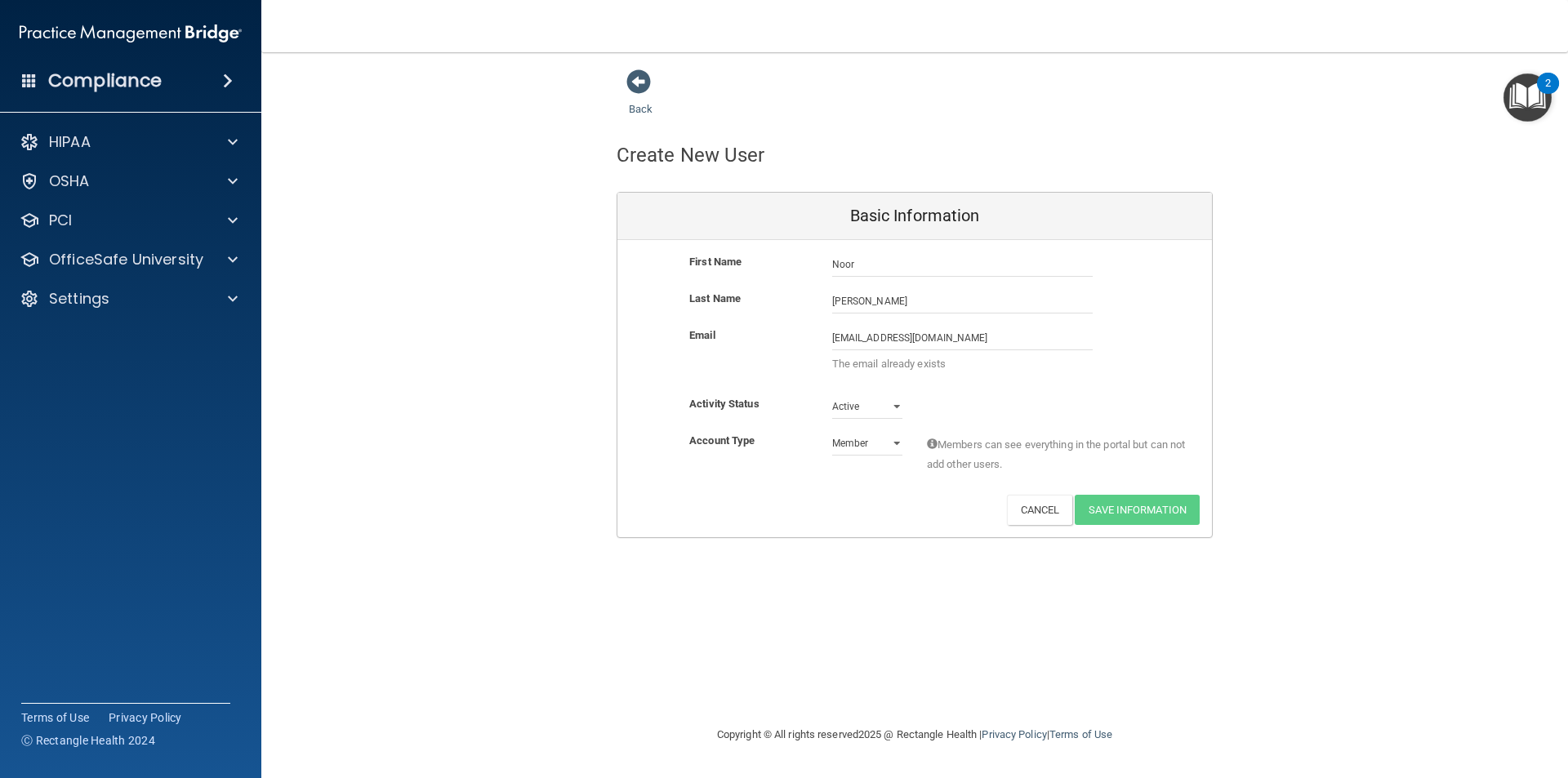
drag, startPoint x: 881, startPoint y: 569, endPoint x: 892, endPoint y: 573, distance: 11.7
click at [881, 570] on div "Back Create New User Basic Information First Name [PERSON_NAME] Last Name [PERS…" at bounding box center [915, 388] width 1242 height 640
click at [230, 177] on span at bounding box center [232, 181] width 10 height 19
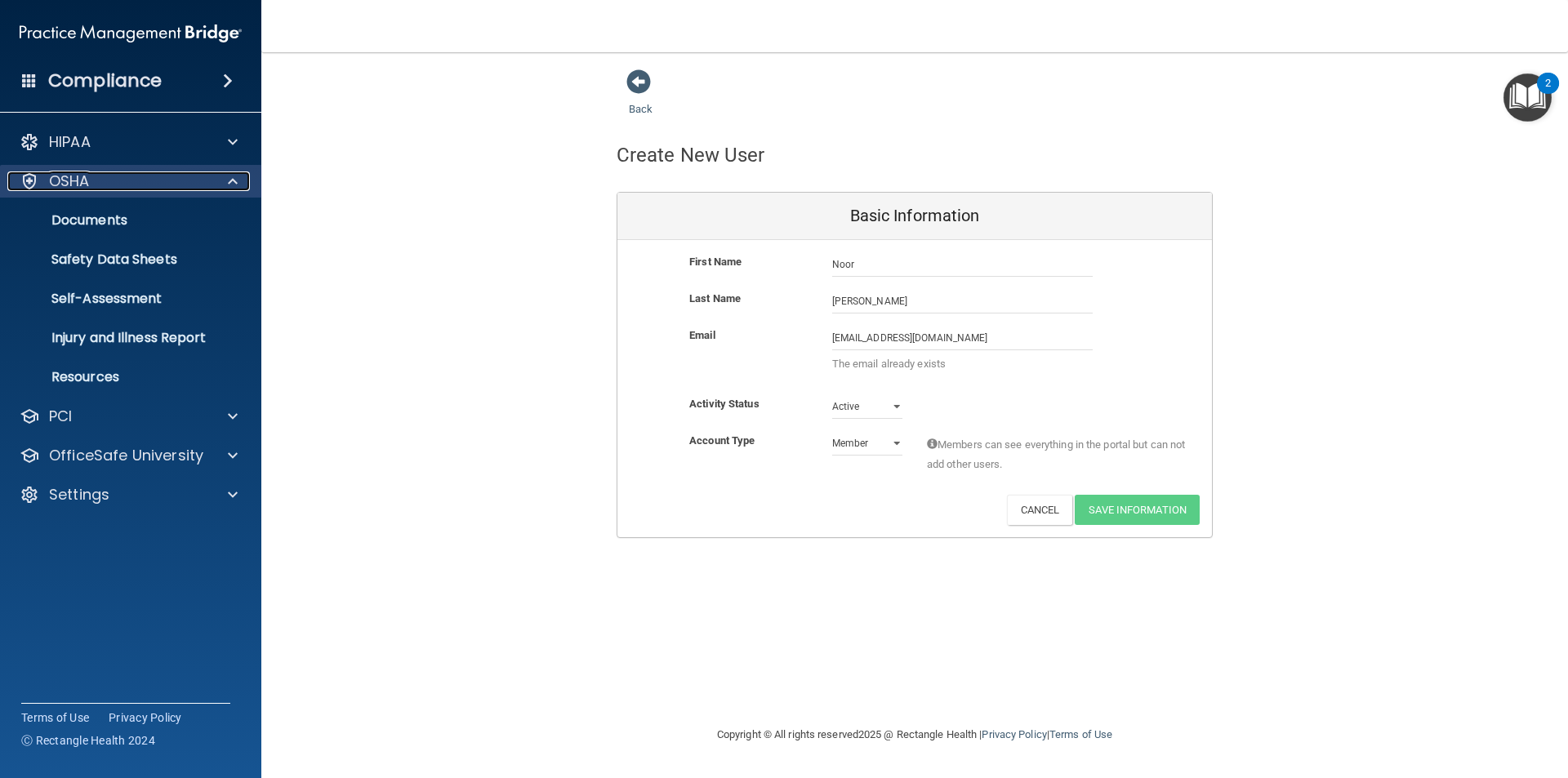
click at [226, 182] on div at bounding box center [231, 181] width 41 height 19
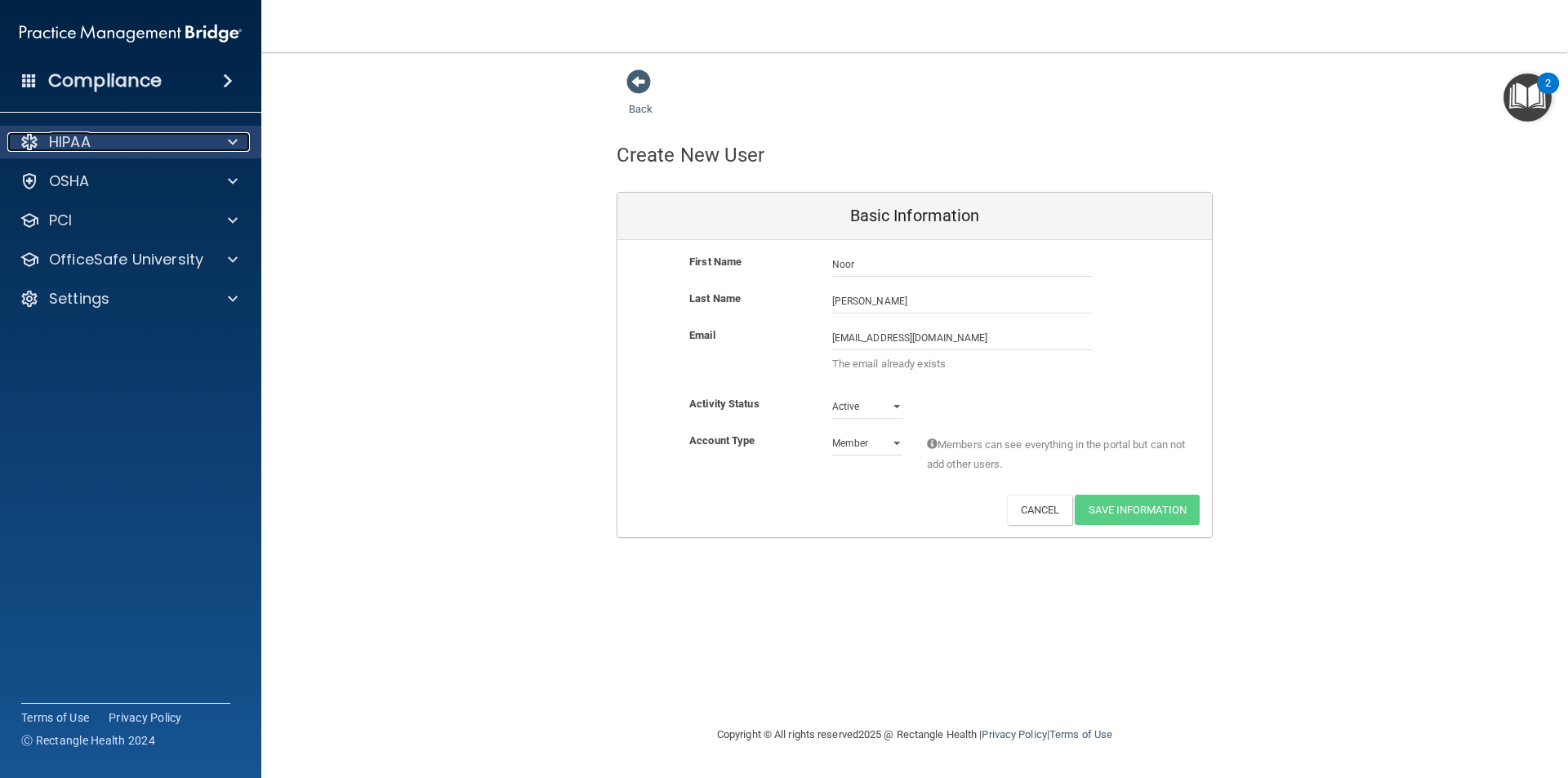
click at [222, 137] on div at bounding box center [231, 142] width 41 height 19
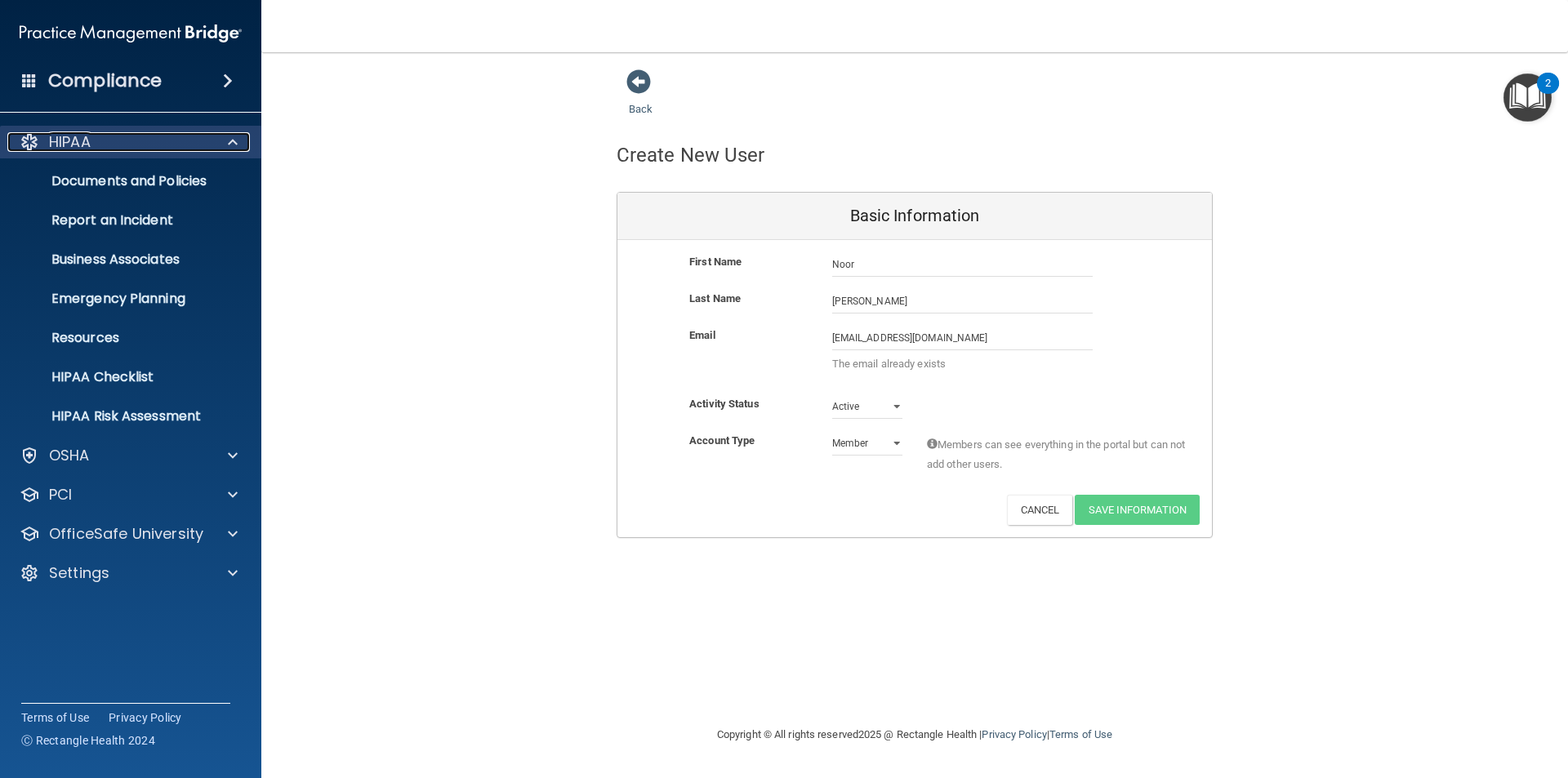
click at [226, 144] on div at bounding box center [231, 142] width 41 height 19
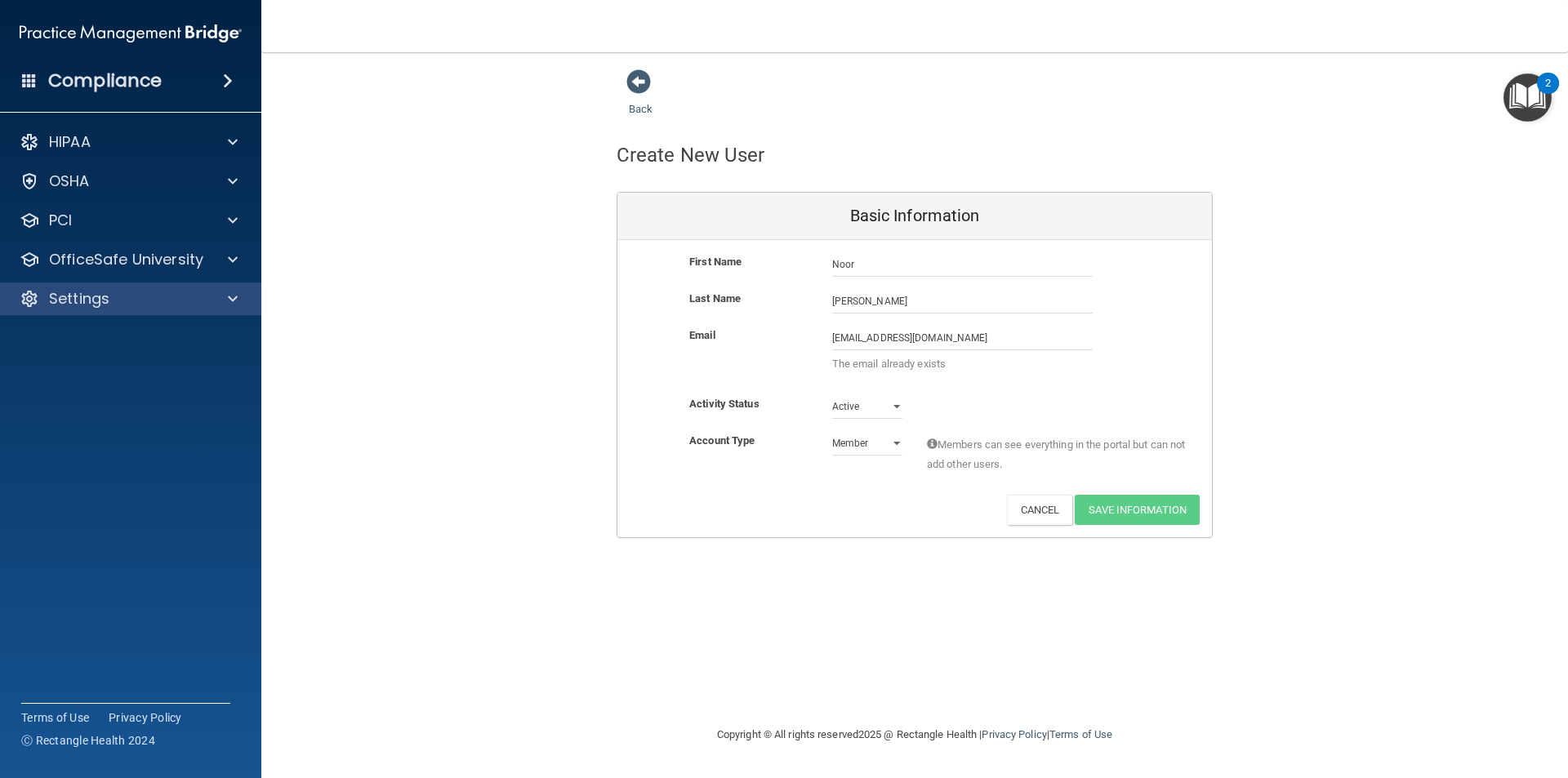
click at [225, 309] on div "Settings" at bounding box center [131, 298] width 262 height 32
click at [226, 302] on div at bounding box center [231, 299] width 41 height 19
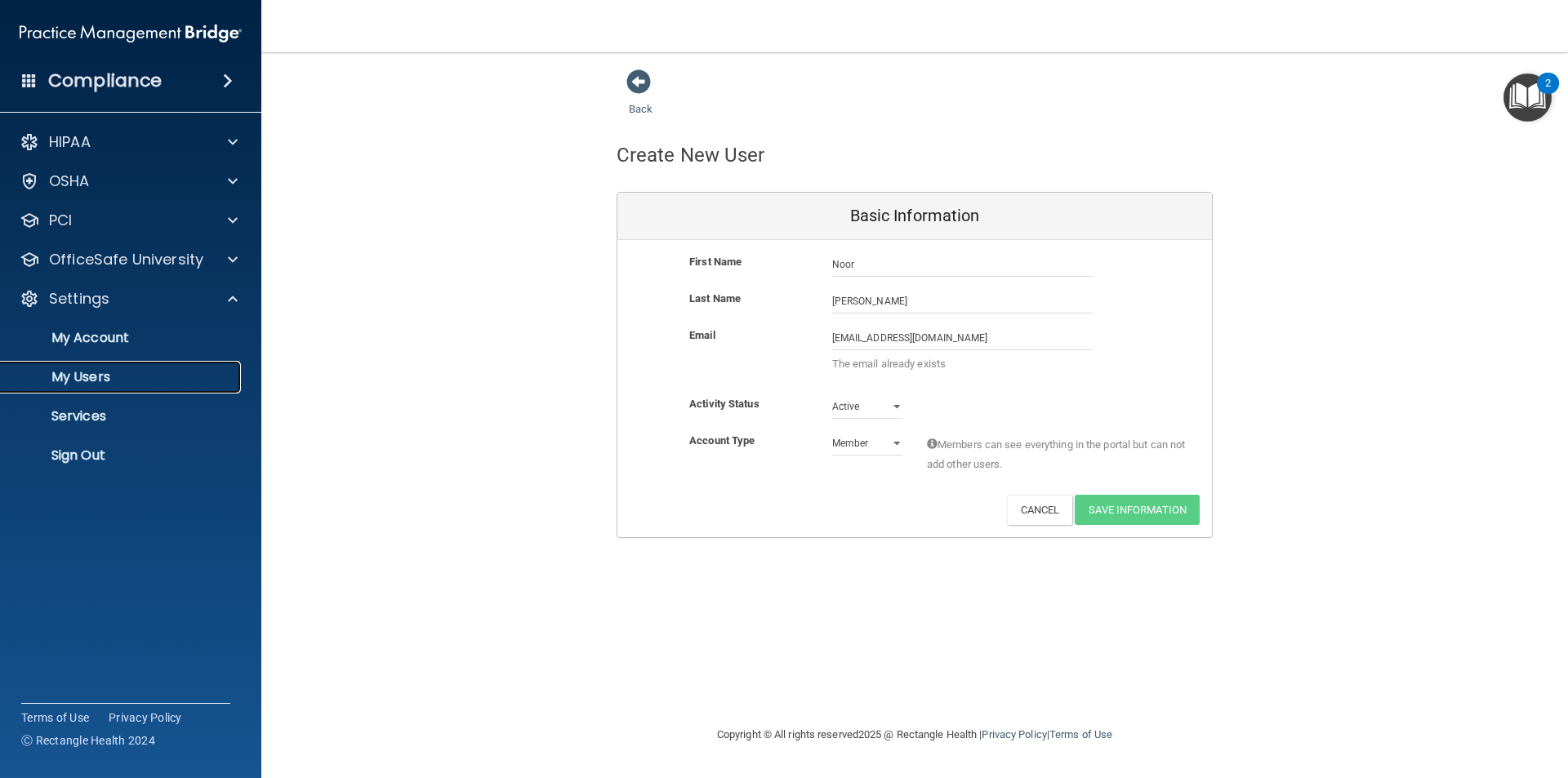
click at [110, 375] on p "My Users" at bounding box center [122, 377] width 223 height 17
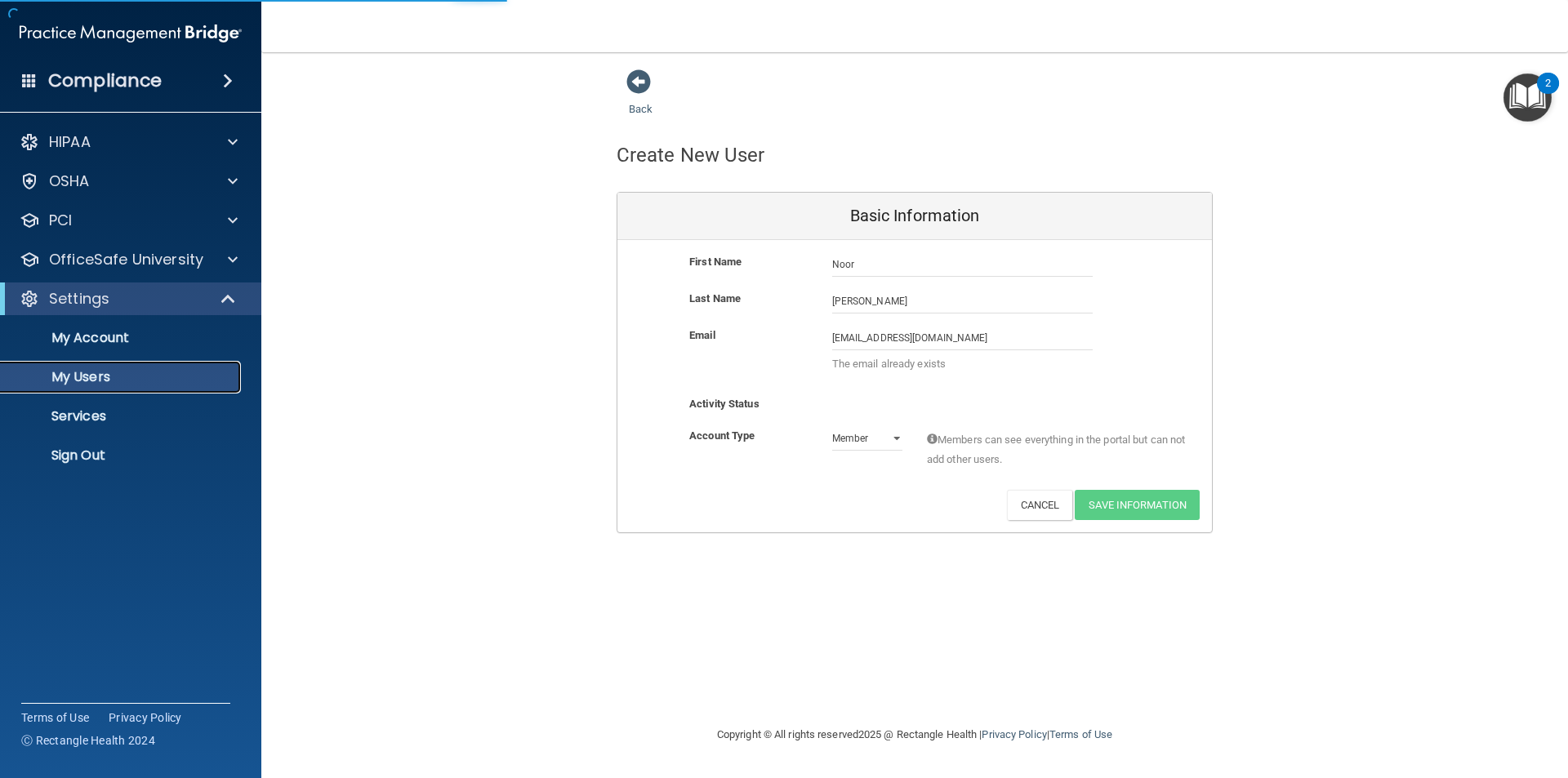
select select "20"
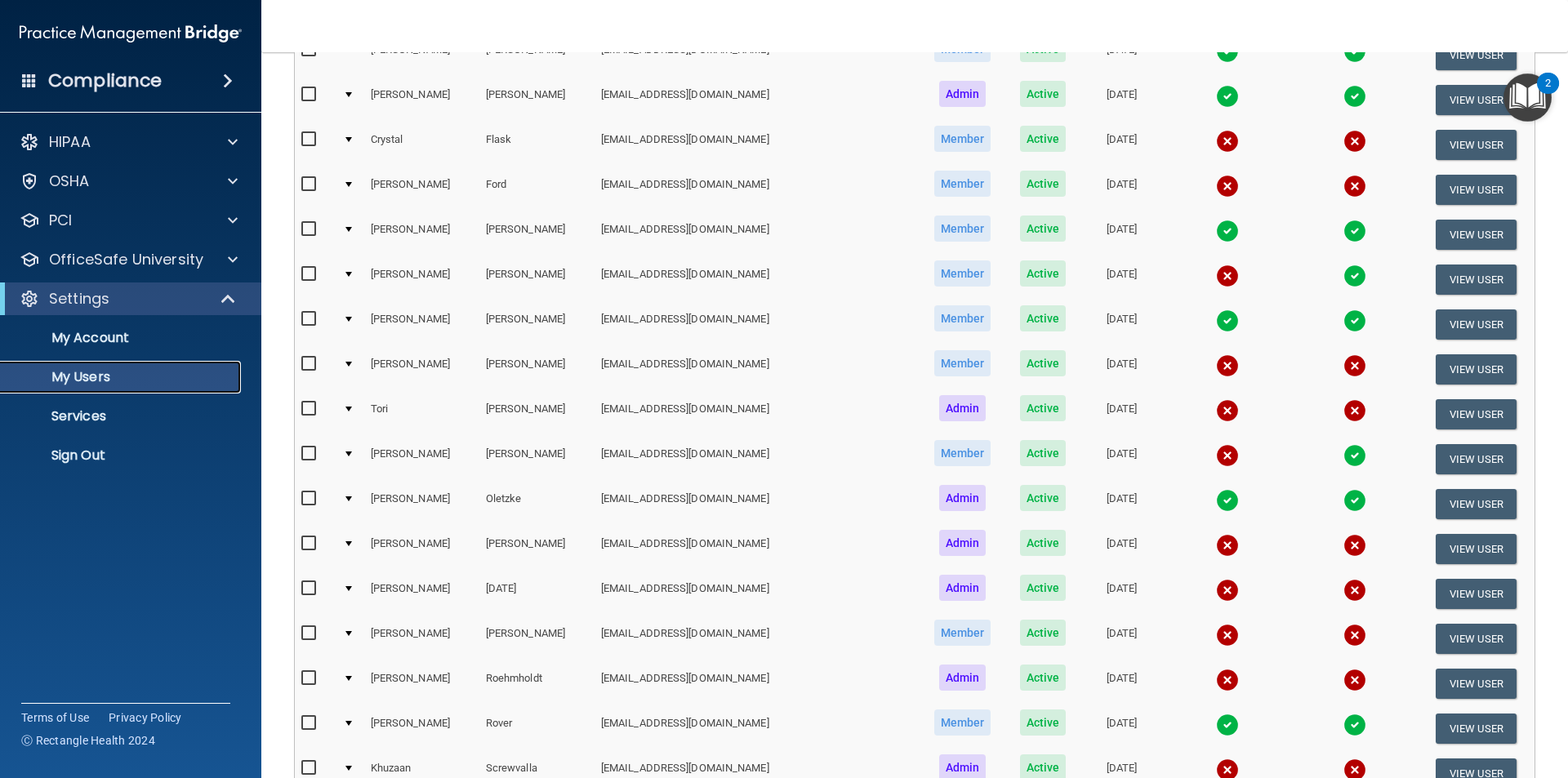
scroll to position [573, 0]
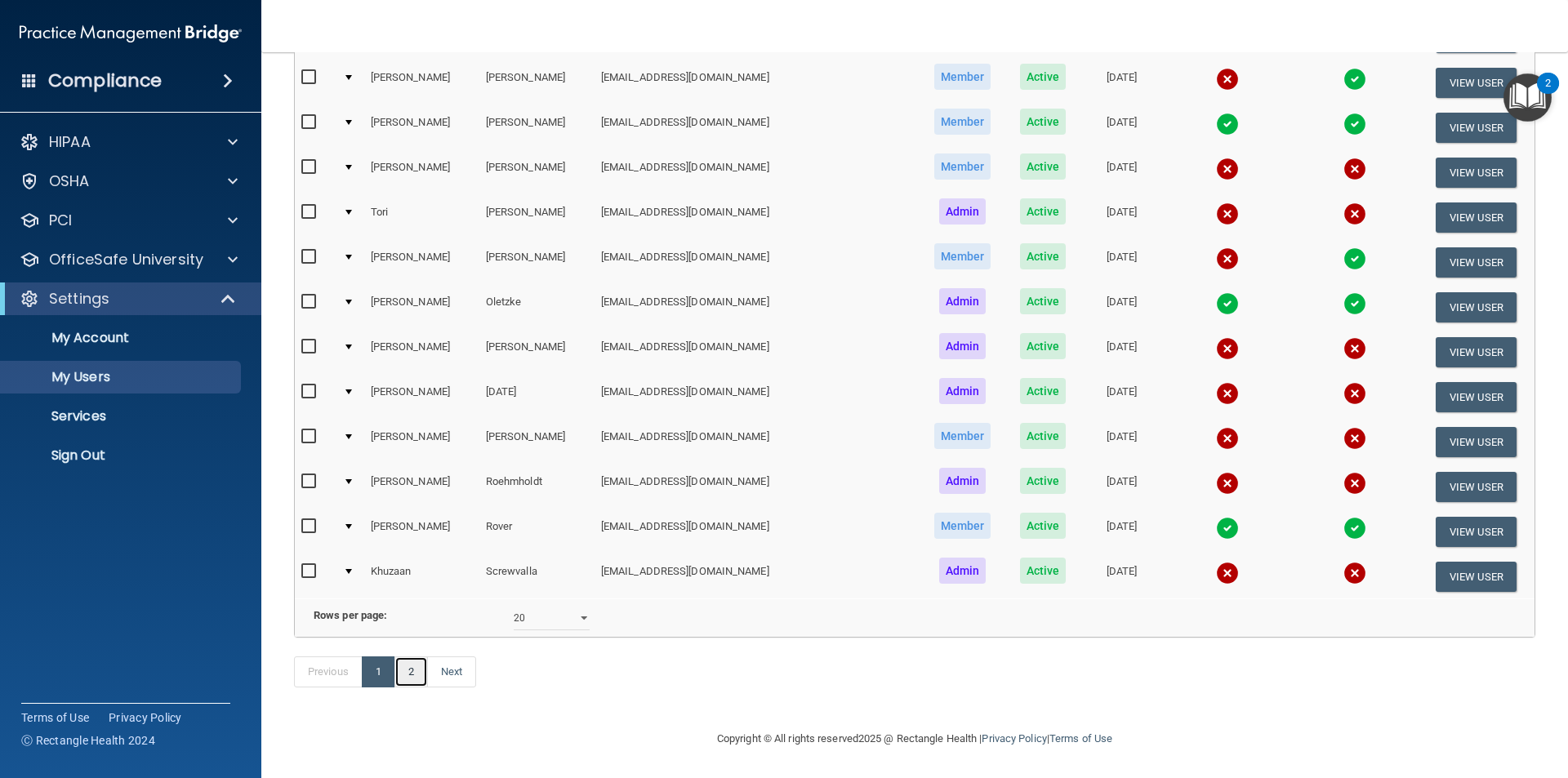
click at [412, 673] on link "2" at bounding box center [411, 671] width 33 height 31
select select "20"
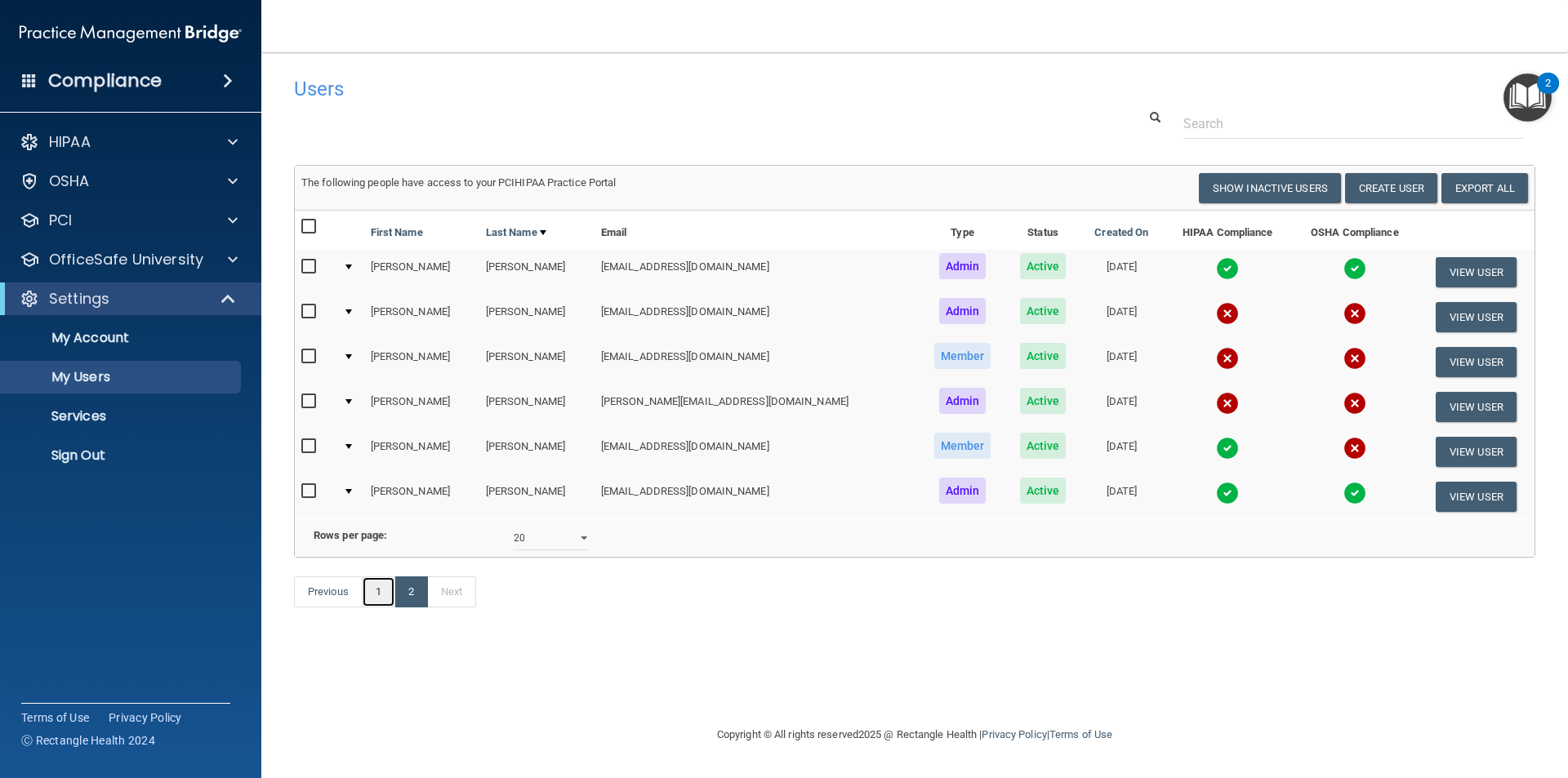
click at [379, 607] on link "1" at bounding box center [379, 591] width 33 height 31
select select "20"
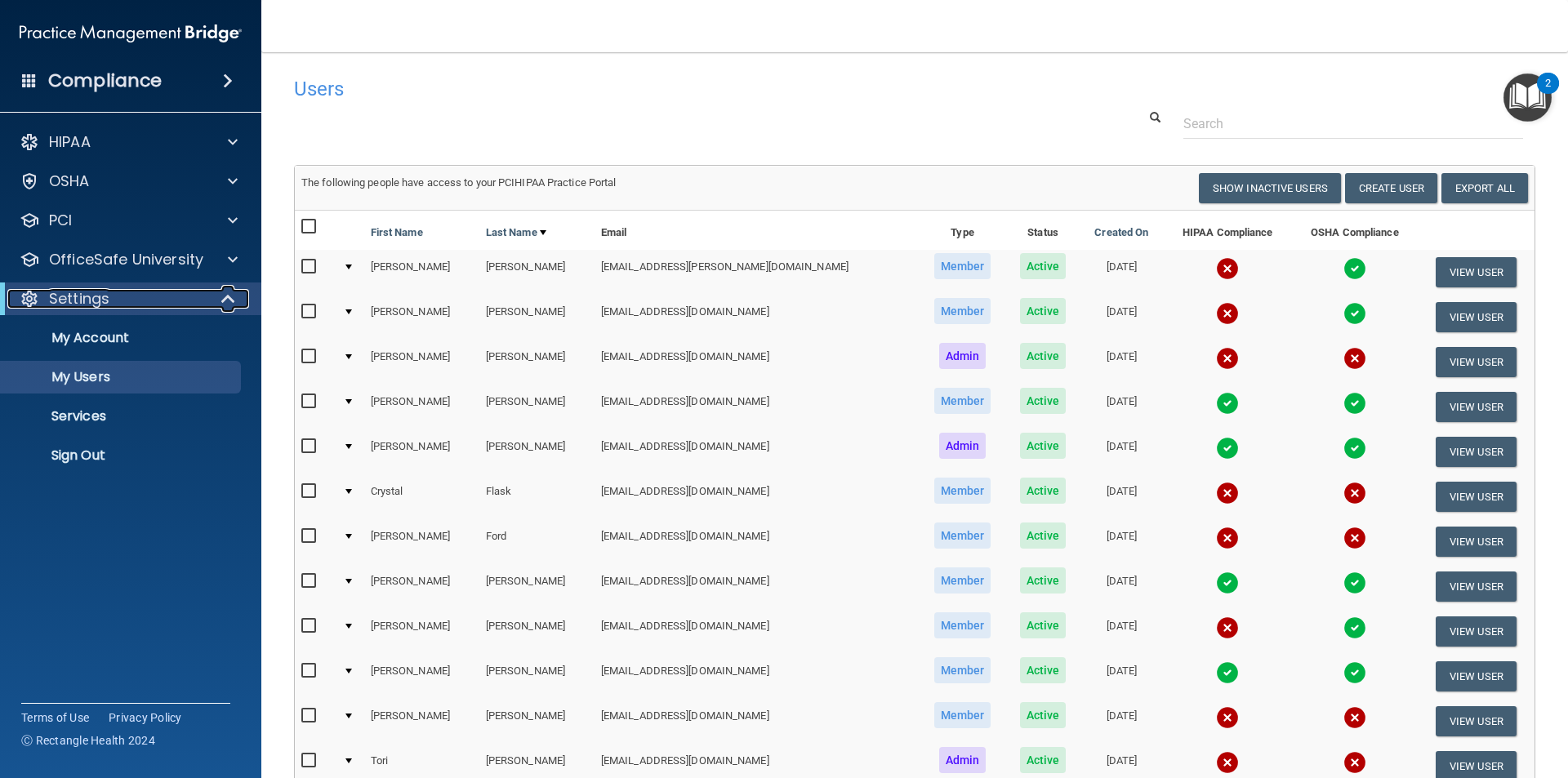
click at [232, 301] on span at bounding box center [230, 299] width 14 height 19
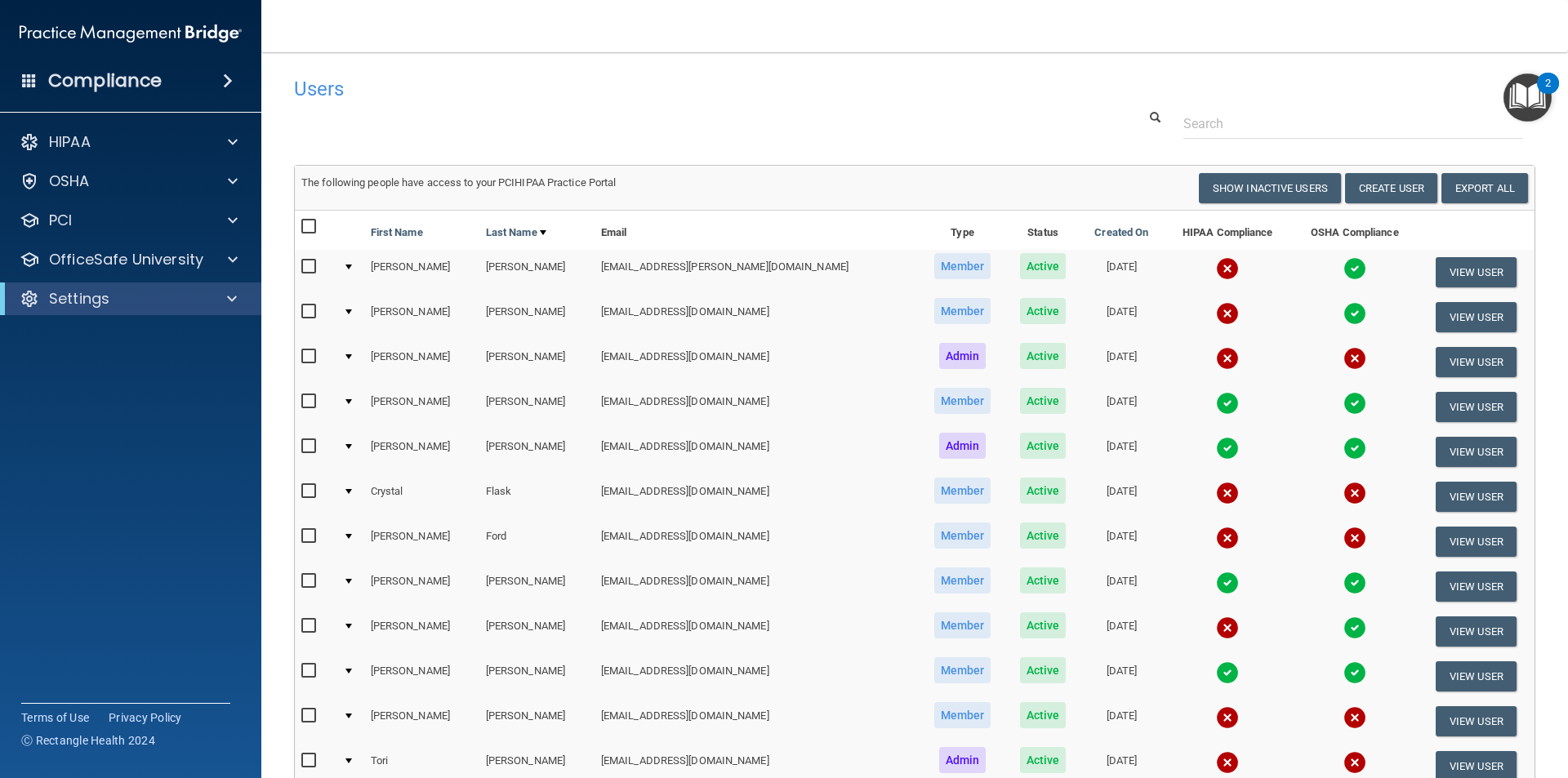
click at [231, 71] on span at bounding box center [227, 81] width 10 height 19
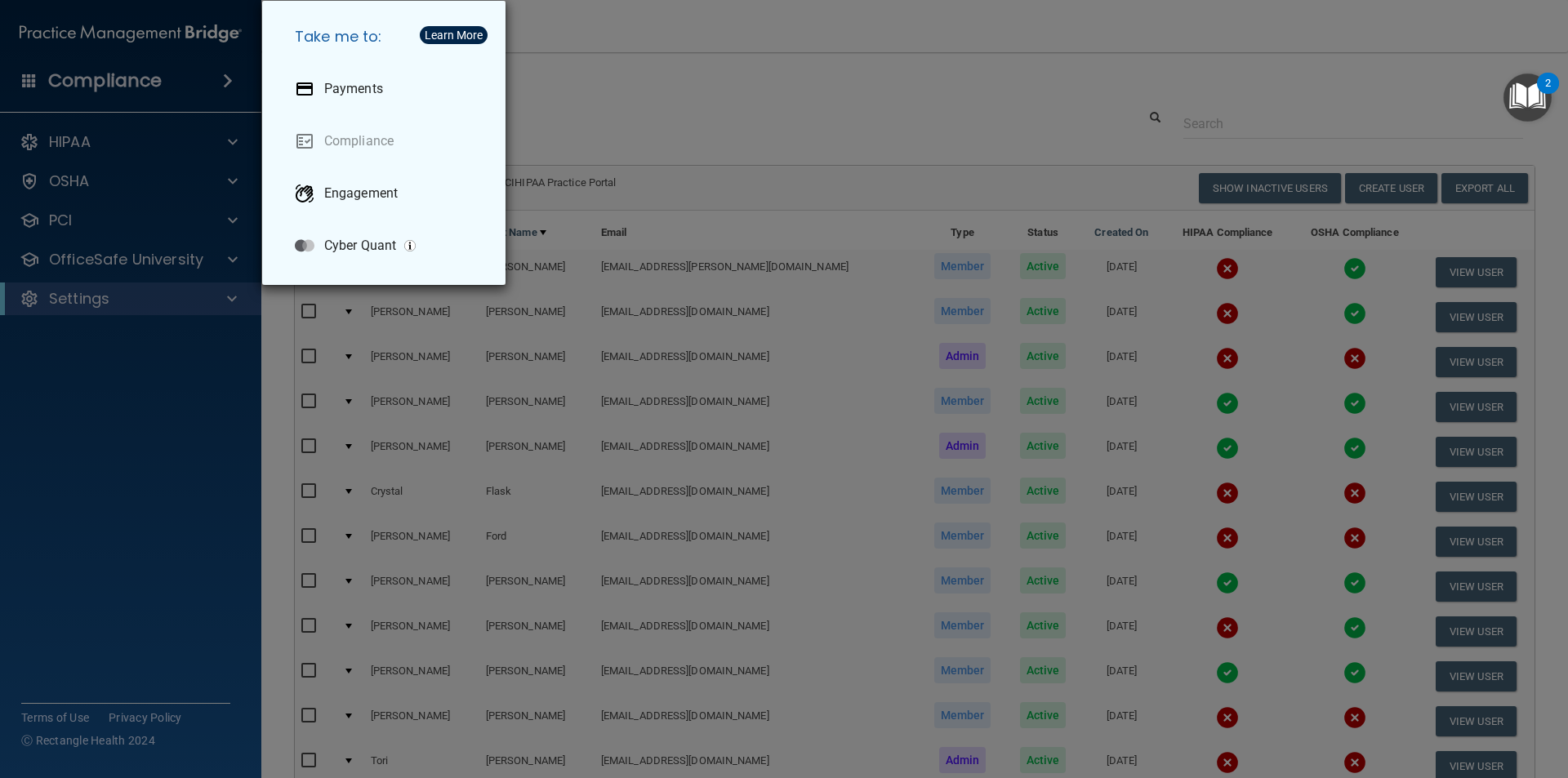
click at [228, 74] on div "Take me to: Payments Compliance Engagement Cyber Quant" at bounding box center [784, 389] width 1568 height 778
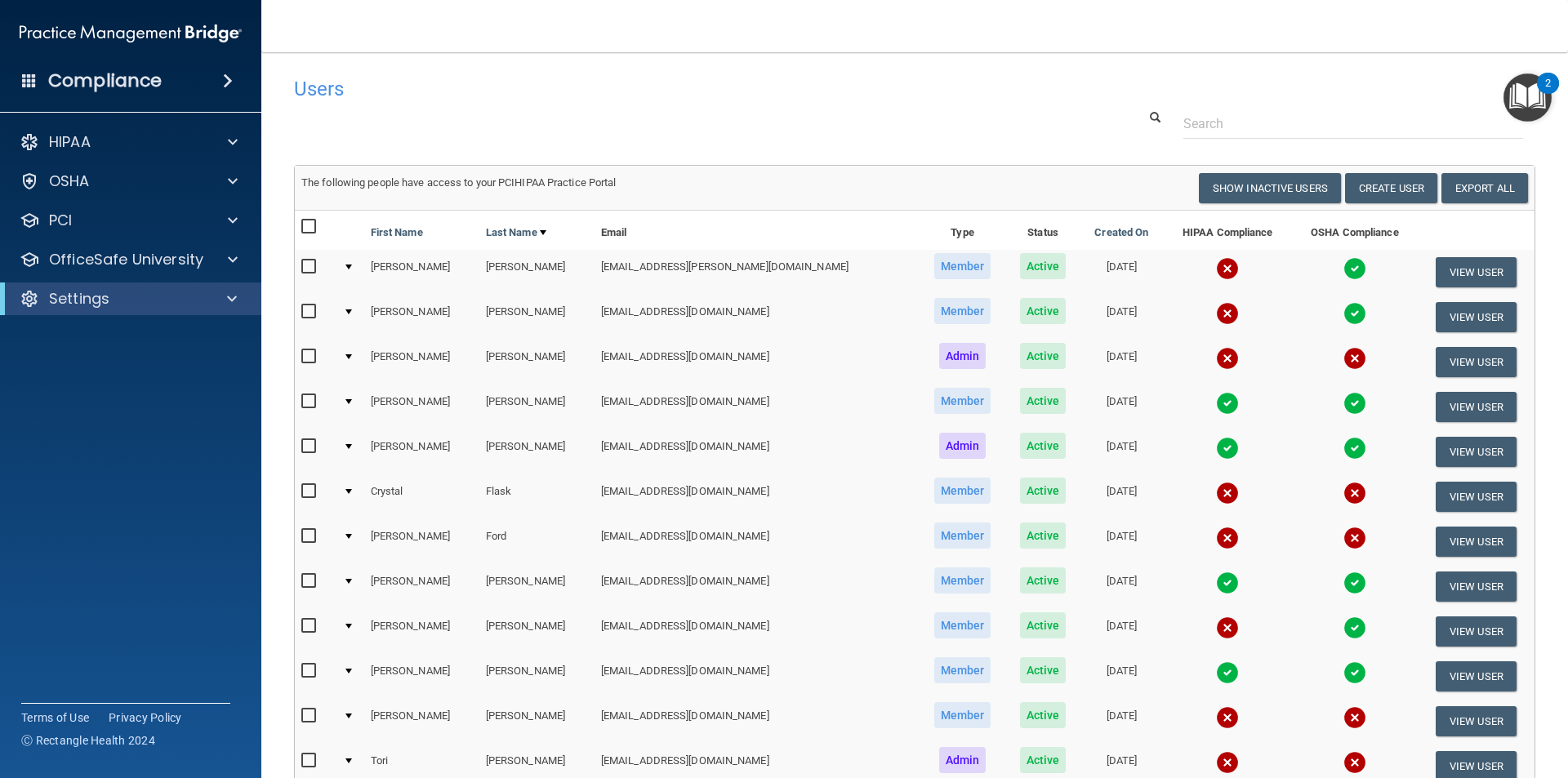
click at [30, 83] on span at bounding box center [29, 80] width 15 height 15
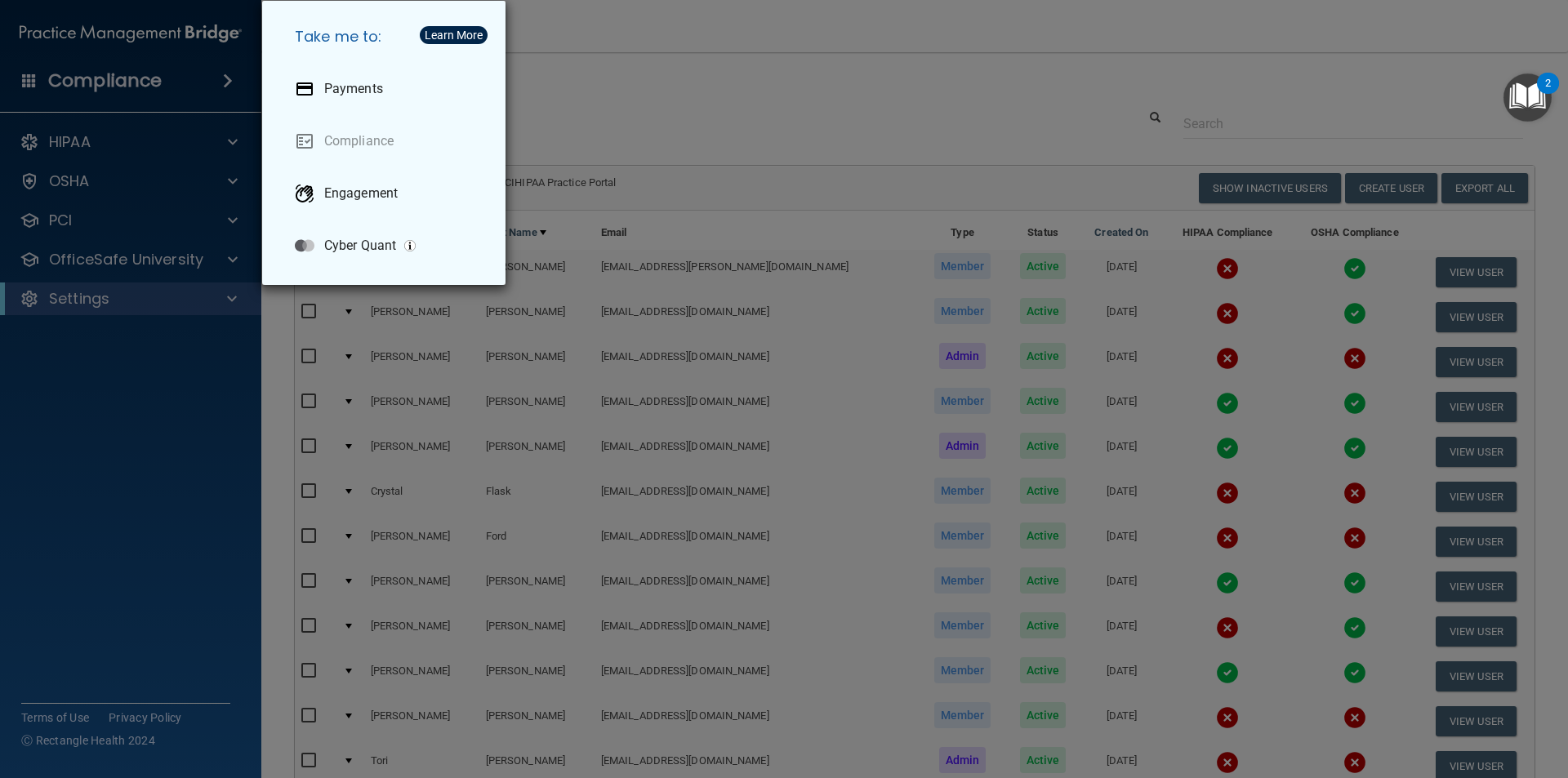
click at [30, 83] on div "Take me to: Payments Compliance Engagement Cyber Quant" at bounding box center [784, 389] width 1568 height 778
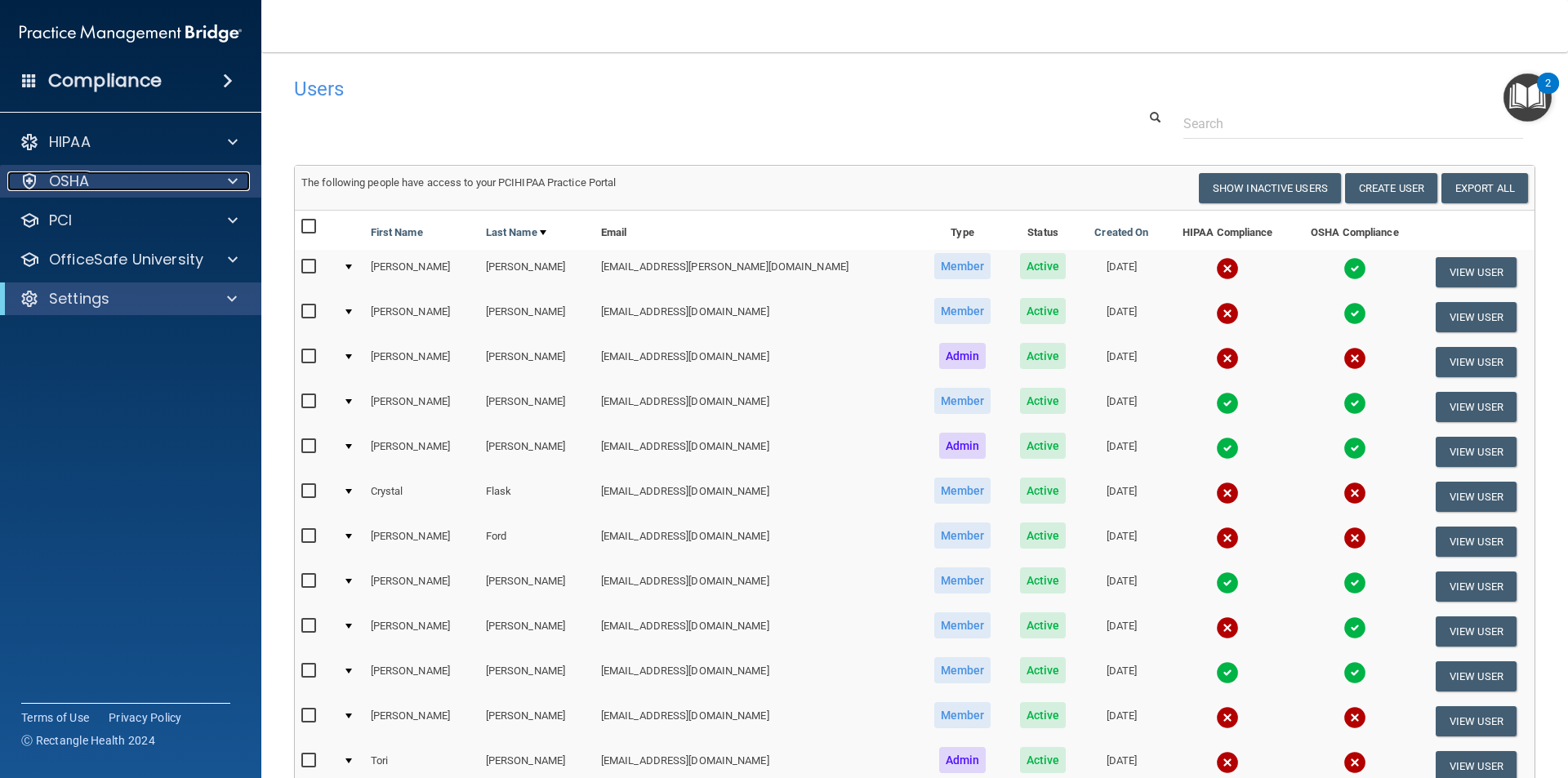
click at [117, 181] on div "OSHA" at bounding box center [108, 181] width 202 height 19
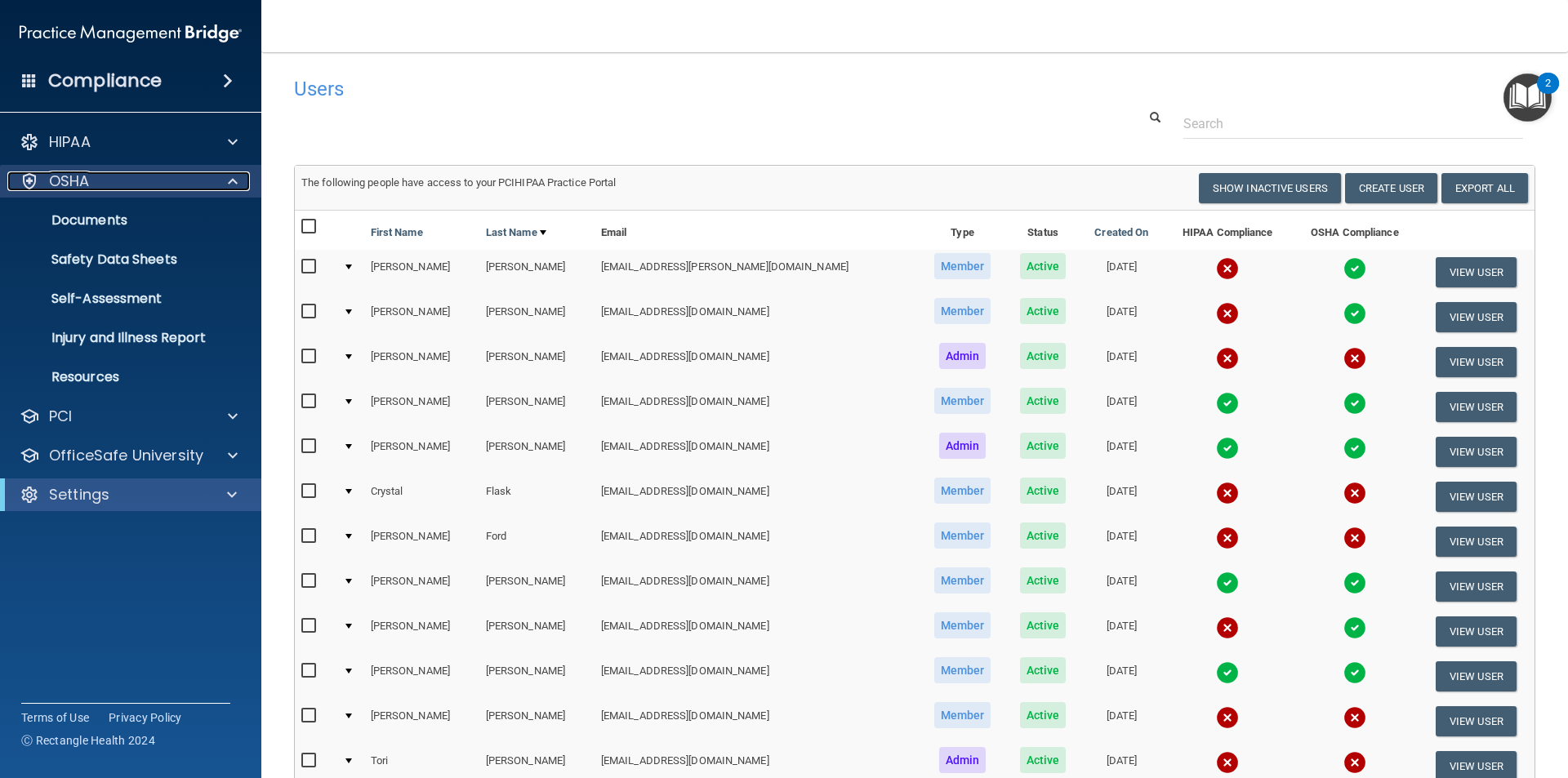
click at [117, 181] on div "OSHA" at bounding box center [108, 181] width 202 height 19
